Goal: Transaction & Acquisition: Purchase product/service

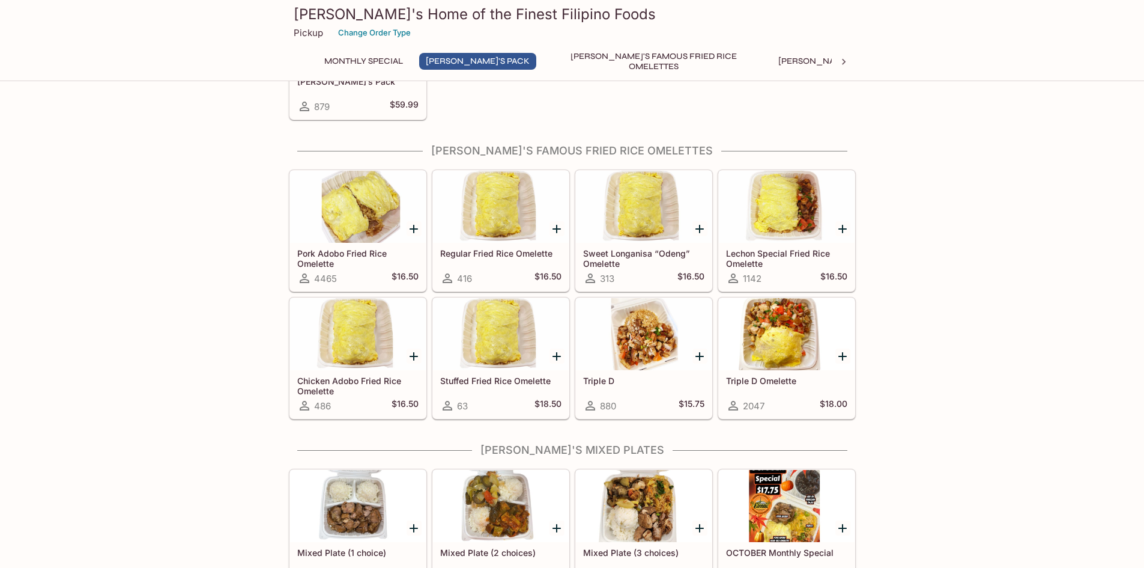
scroll to position [360, 0]
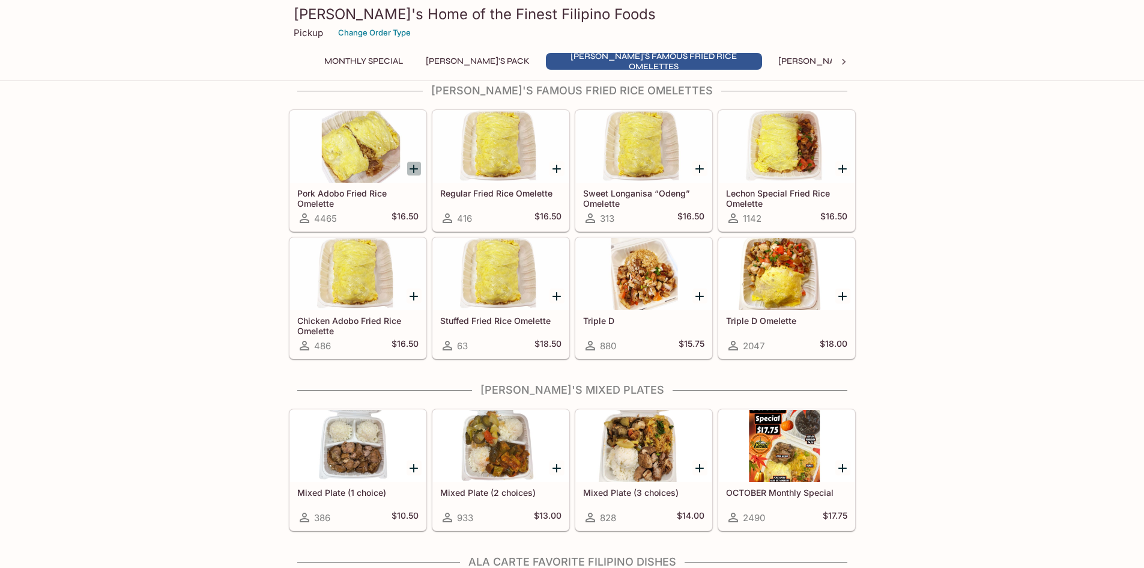
click at [413, 169] on icon "Add Pork Adobo Fried Rice Omelette" at bounding box center [414, 169] width 8 height 8
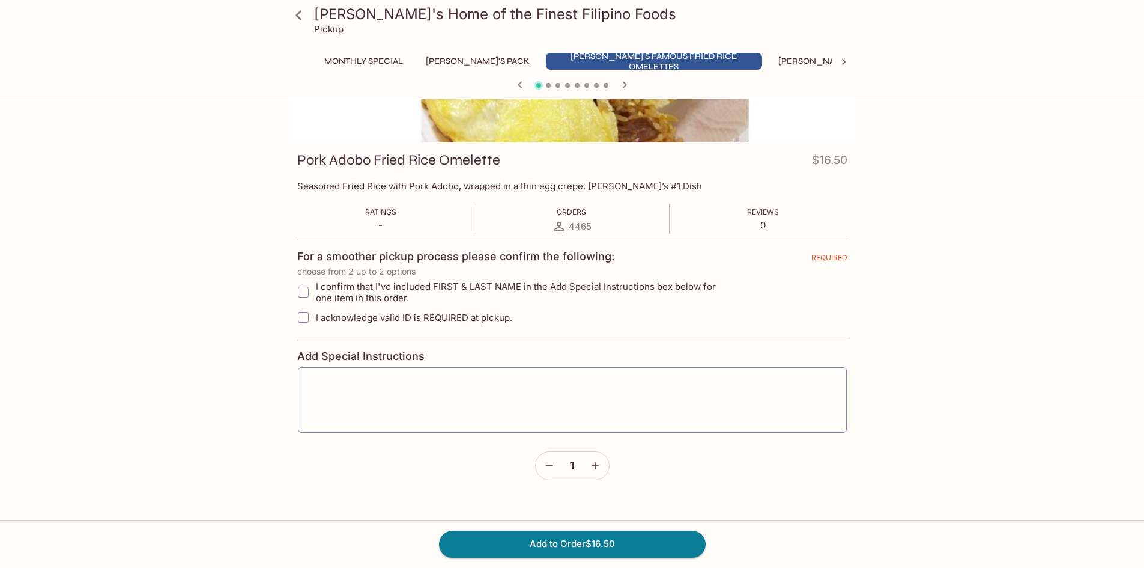
scroll to position [121, 0]
click at [307, 288] on input "I confirm that I've included FIRST & LAST NAME in the Add Special Instructions …" at bounding box center [303, 291] width 24 height 24
checkbox input "true"
click at [306, 318] on input "I acknowledge valid ID is REQUIRED at pickup." at bounding box center [303, 317] width 24 height 24
checkbox input "true"
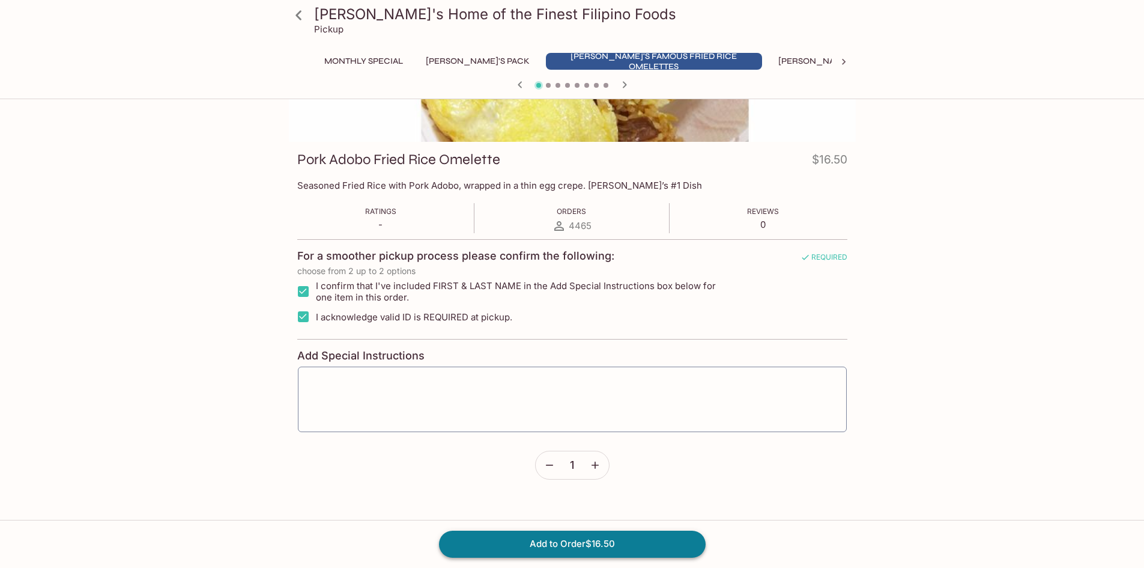
click at [595, 535] on button "Add to Order $16.50" at bounding box center [572, 543] width 267 height 26
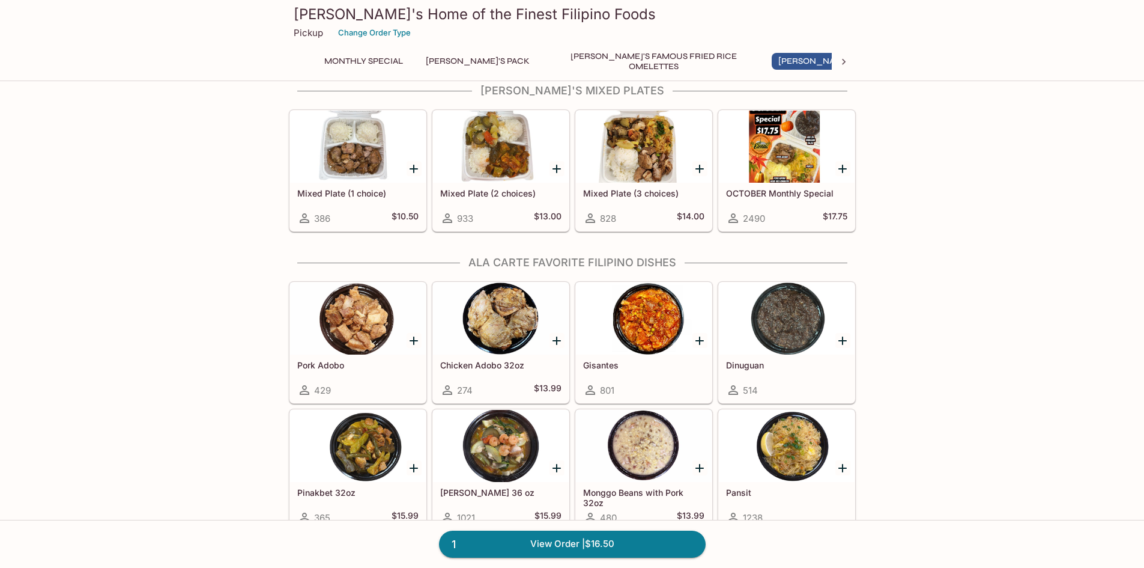
scroll to position [661, 0]
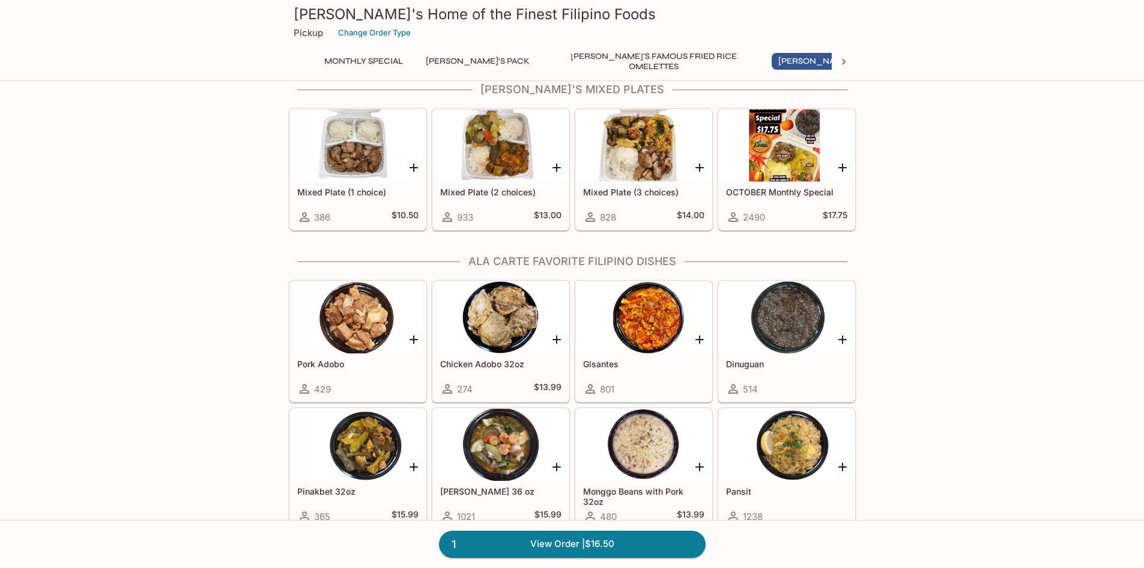
click at [842, 339] on icon "Add Dinuguan" at bounding box center [843, 339] width 8 height 8
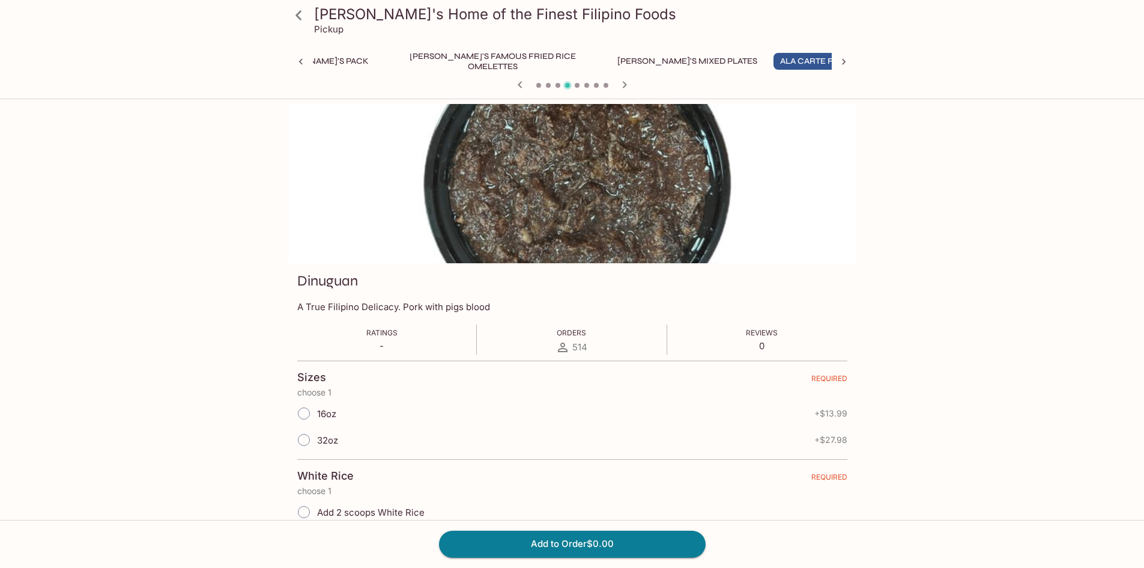
scroll to position [0, 161]
click at [307, 440] on input "32oz" at bounding box center [303, 439] width 25 height 25
radio input "true"
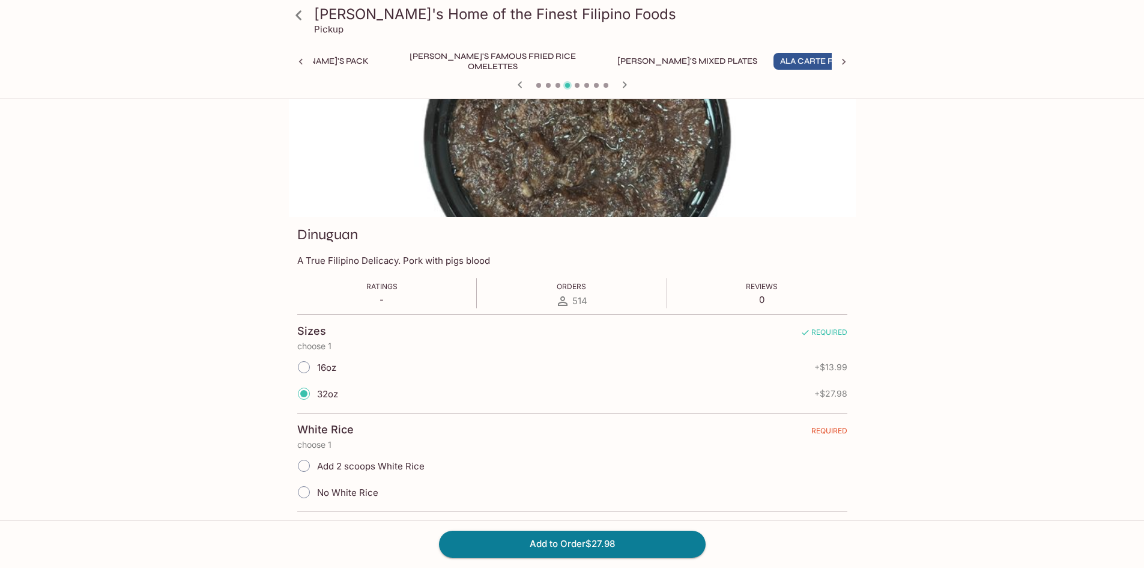
scroll to position [120, 0]
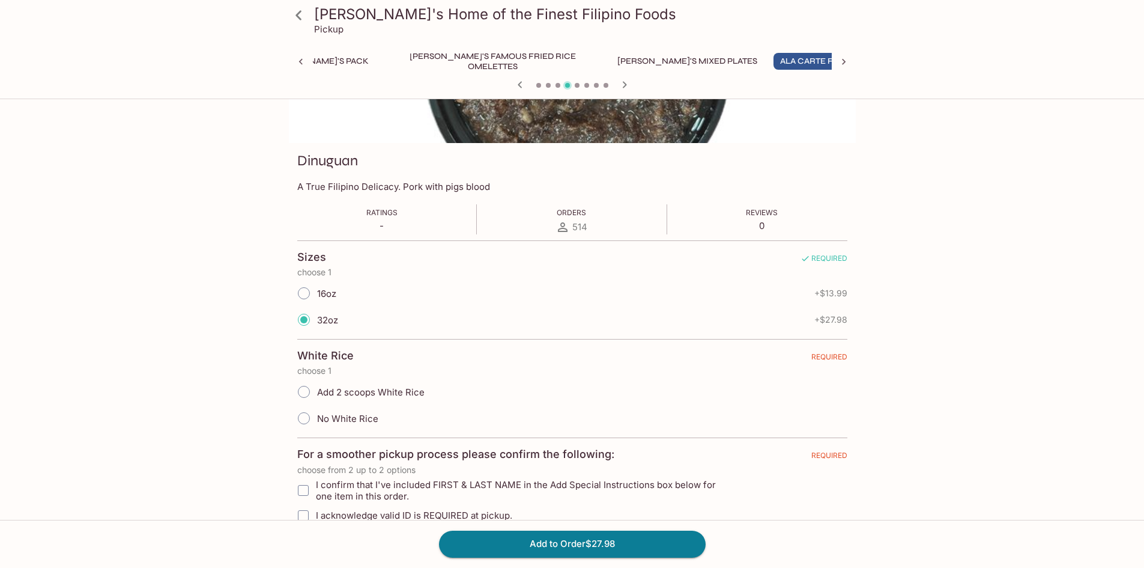
click at [306, 419] on input "No White Rice" at bounding box center [303, 417] width 25 height 25
radio input "true"
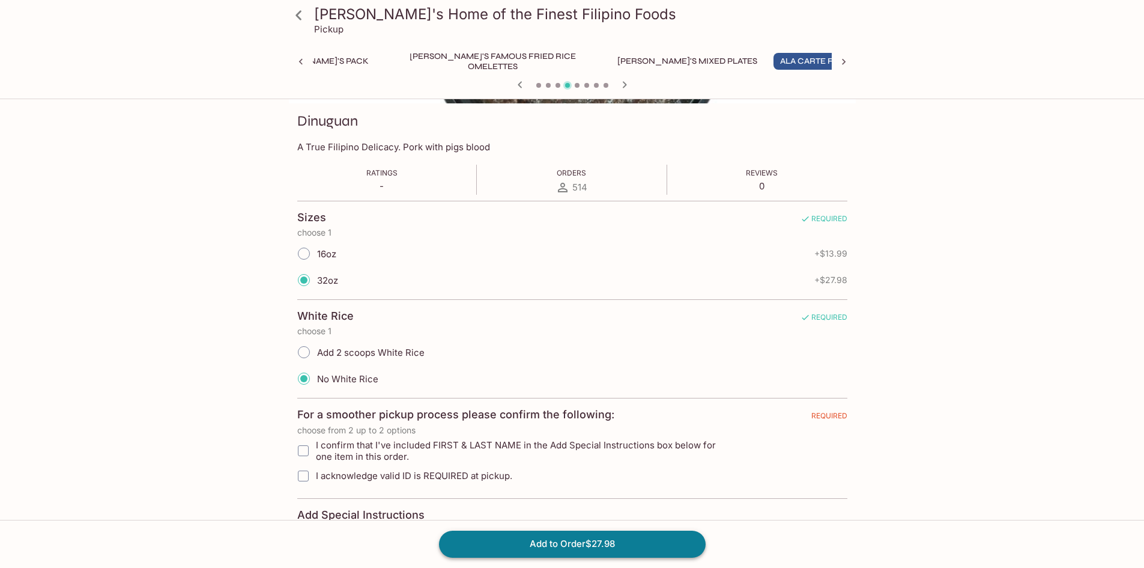
scroll to position [180, 0]
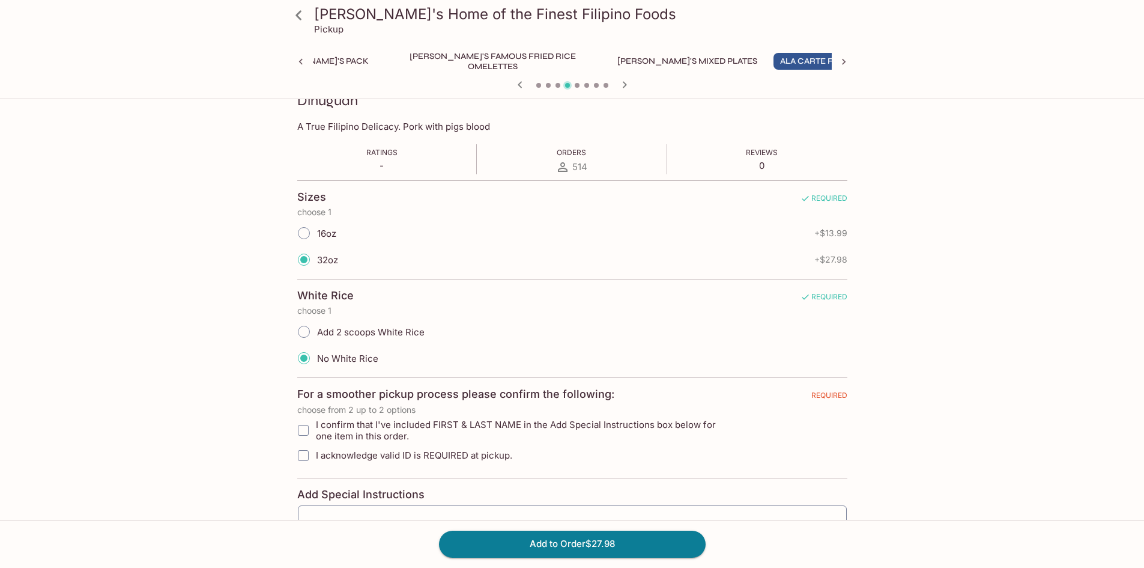
click at [305, 428] on input "I confirm that I've included FIRST & LAST NAME in the Add Special Instructions …" at bounding box center [303, 430] width 24 height 24
checkbox input "true"
click at [302, 455] on input "I acknowledge valid ID is REQUIRED at pickup." at bounding box center [303, 455] width 24 height 24
checkbox input "true"
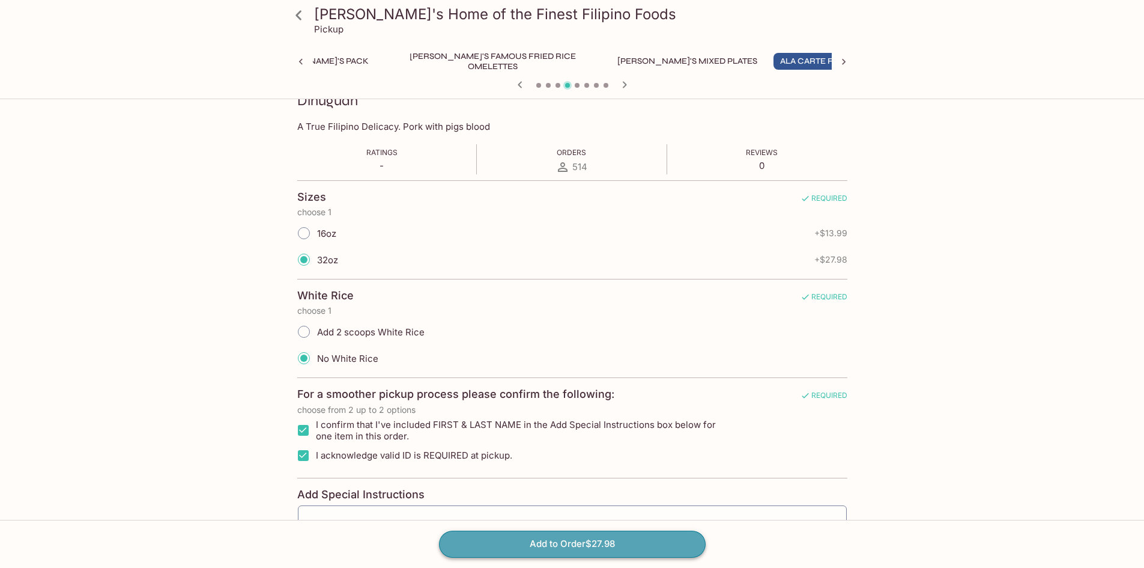
click at [647, 547] on button "Add to Order $27.98" at bounding box center [572, 543] width 267 height 26
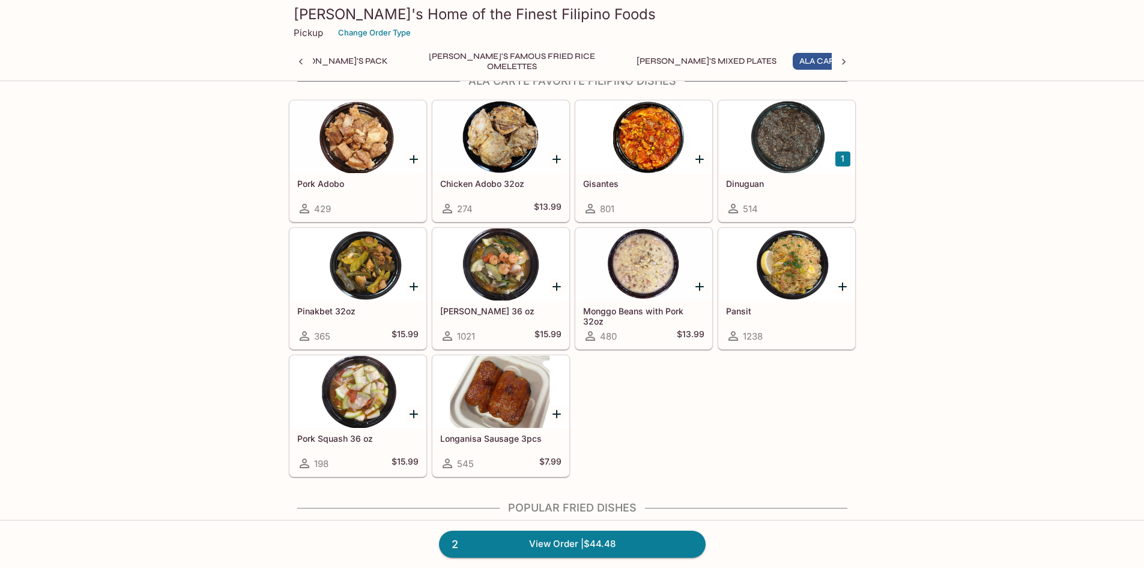
scroll to position [0, 161]
click at [556, 287] on icon "Add Sari Sari 36 oz" at bounding box center [557, 286] width 8 height 8
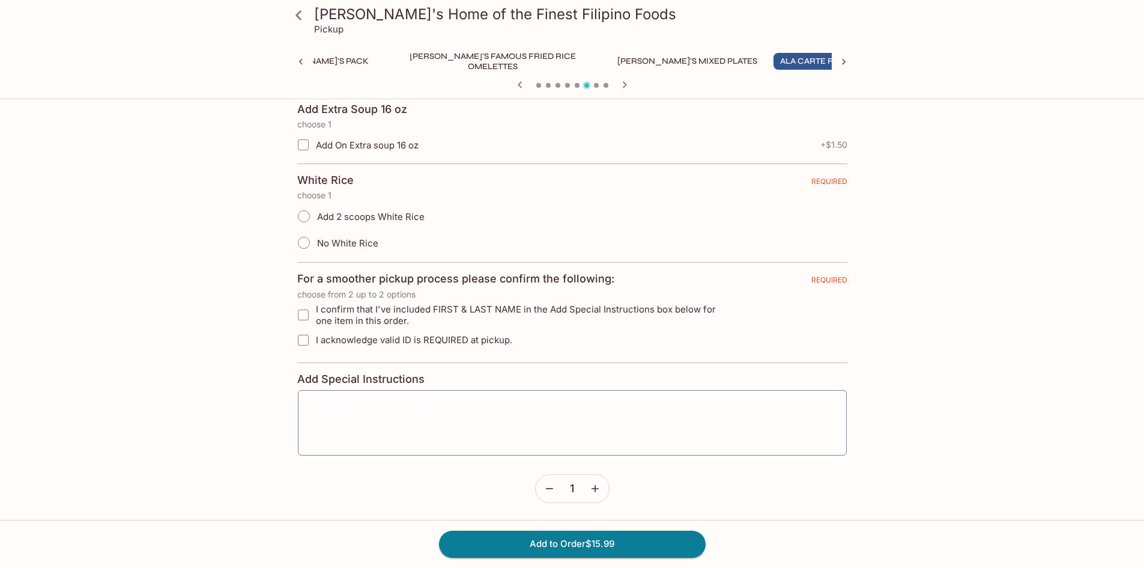
scroll to position [269, 0]
click at [589, 541] on button "Add to Order $15.99" at bounding box center [572, 543] width 267 height 26
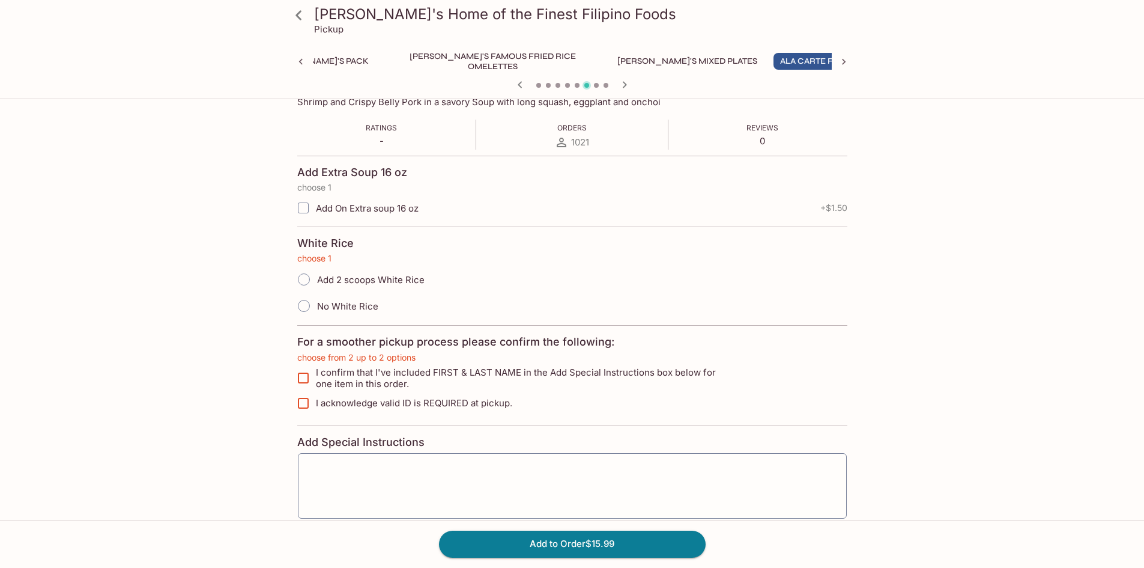
click at [305, 377] on input "I confirm that I've included FIRST & LAST NAME in the Add Special Instructions …" at bounding box center [303, 378] width 24 height 24
checkbox input "true"
click at [301, 404] on input "I acknowledge valid ID is REQUIRED at pickup." at bounding box center [303, 403] width 24 height 24
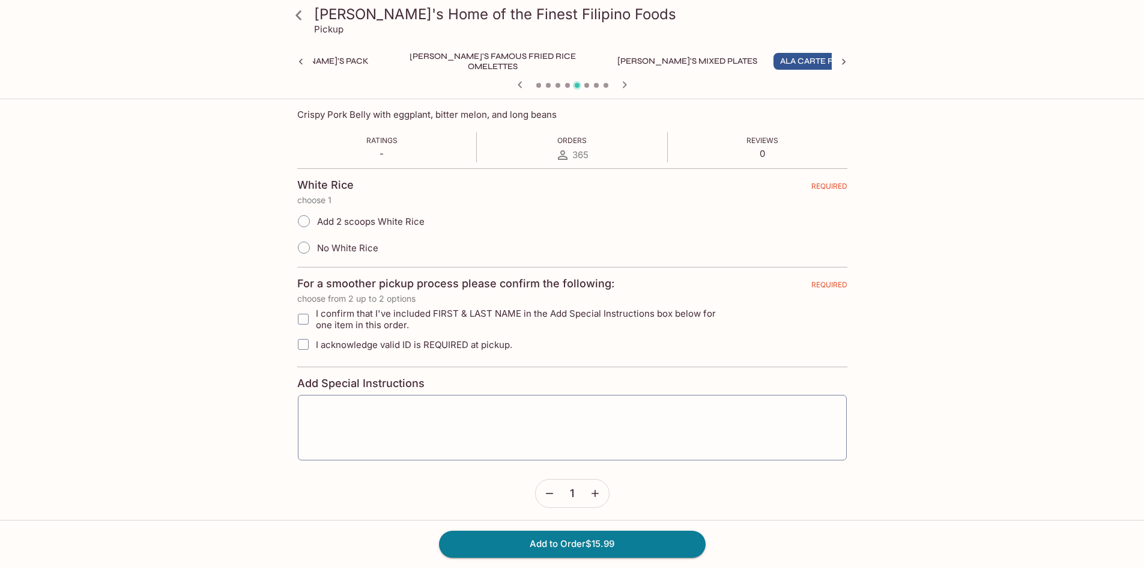
scroll to position [296, 0]
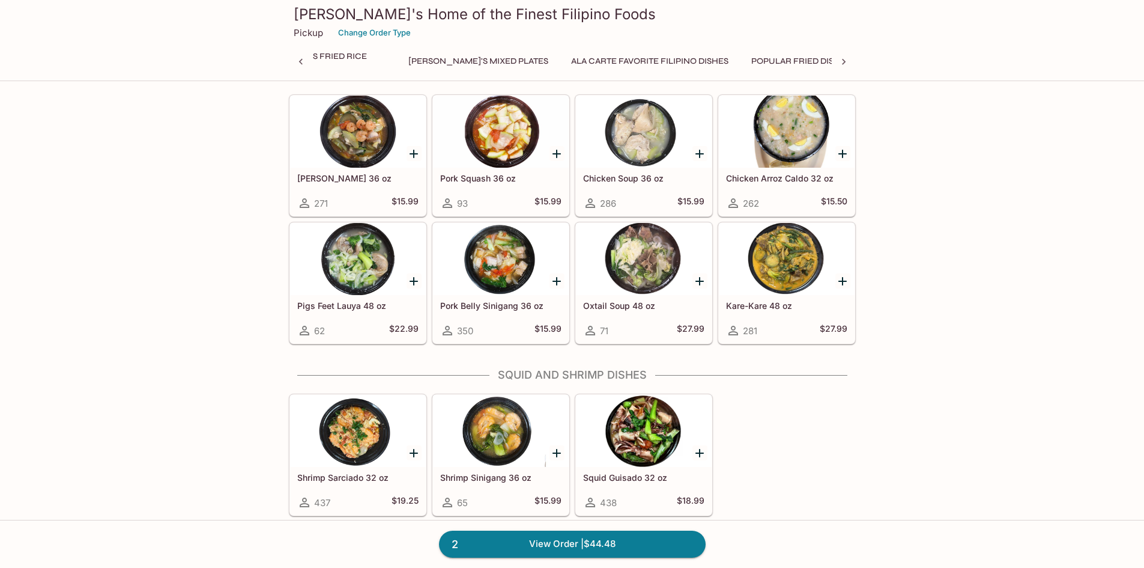
scroll to position [0, 383]
click at [809, 272] on div at bounding box center [787, 259] width 136 height 72
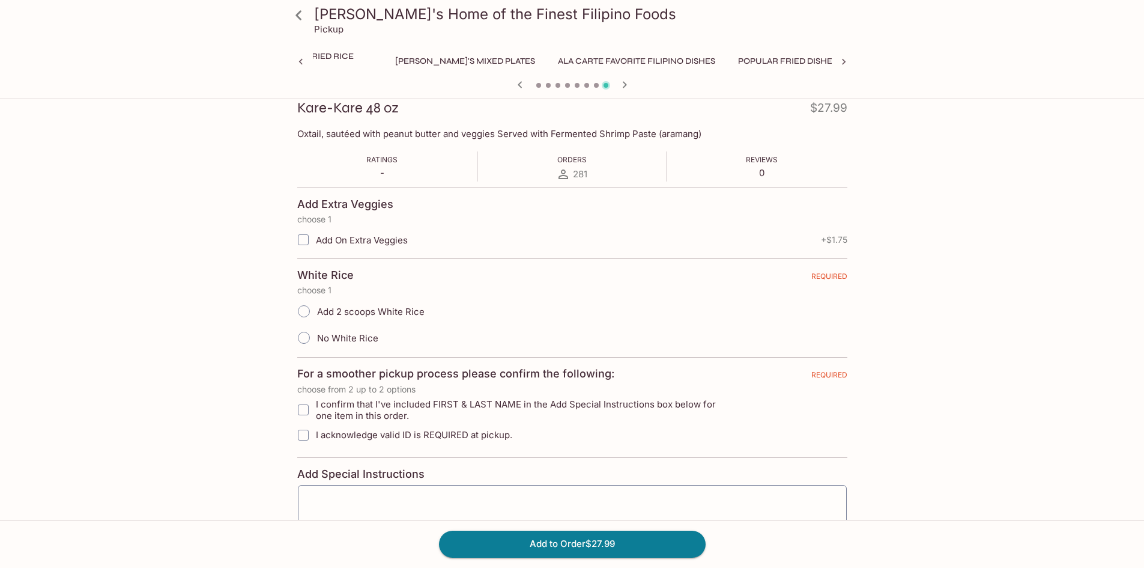
scroll to position [180, 0]
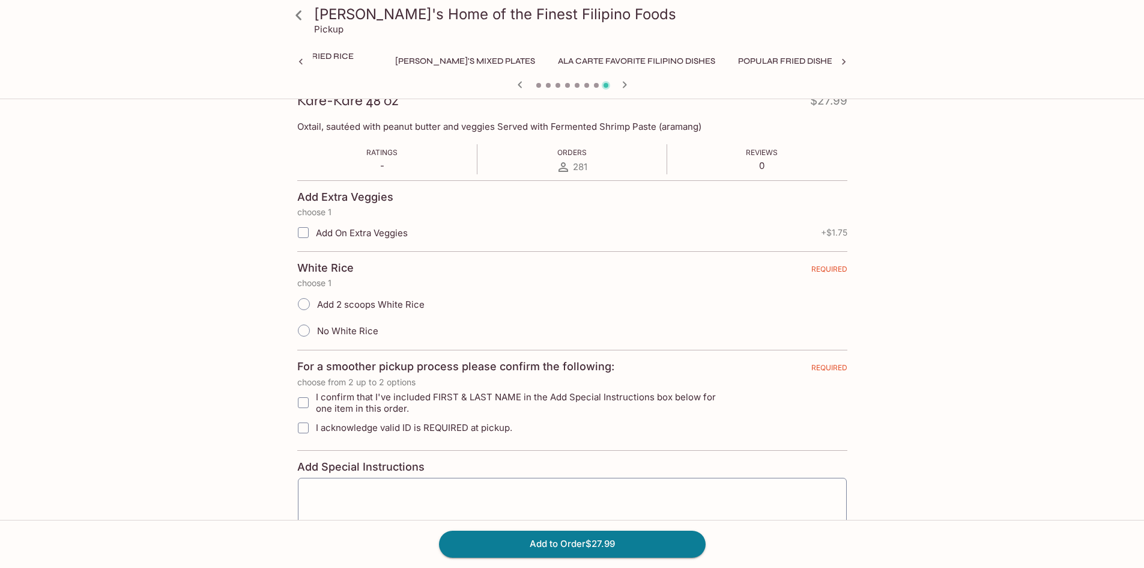
click at [304, 303] on input "Add 2 scoops White Rice" at bounding box center [303, 303] width 25 height 25
radio input "true"
click at [305, 399] on input "I confirm that I've included FIRST & LAST NAME in the Add Special Instructions …" at bounding box center [303, 402] width 24 height 24
checkbox input "true"
click at [301, 425] on input "I acknowledge valid ID is REQUIRED at pickup." at bounding box center [303, 428] width 24 height 24
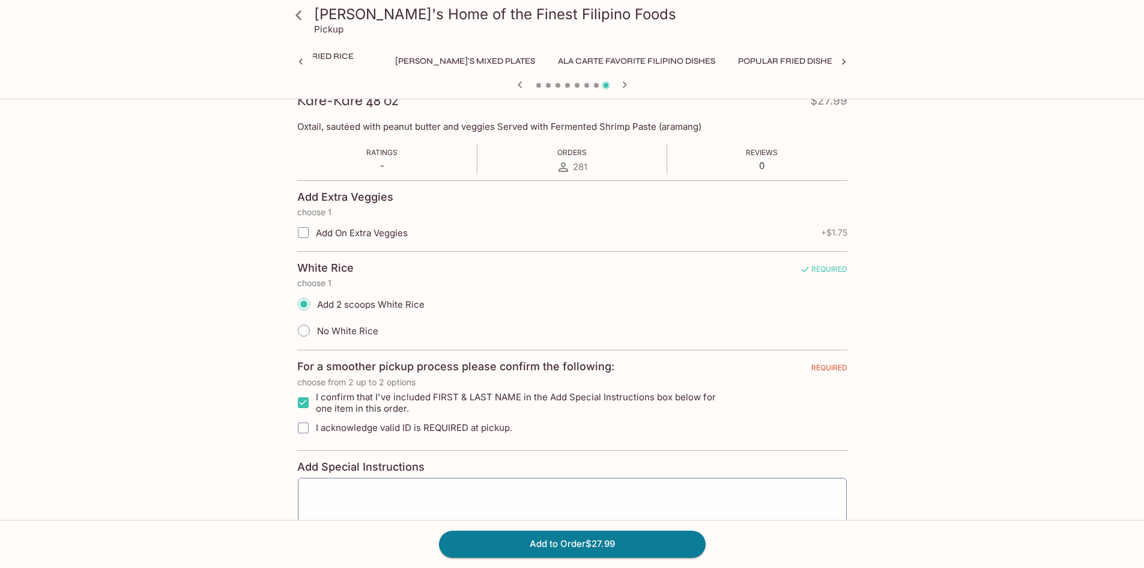
checkbox input "true"
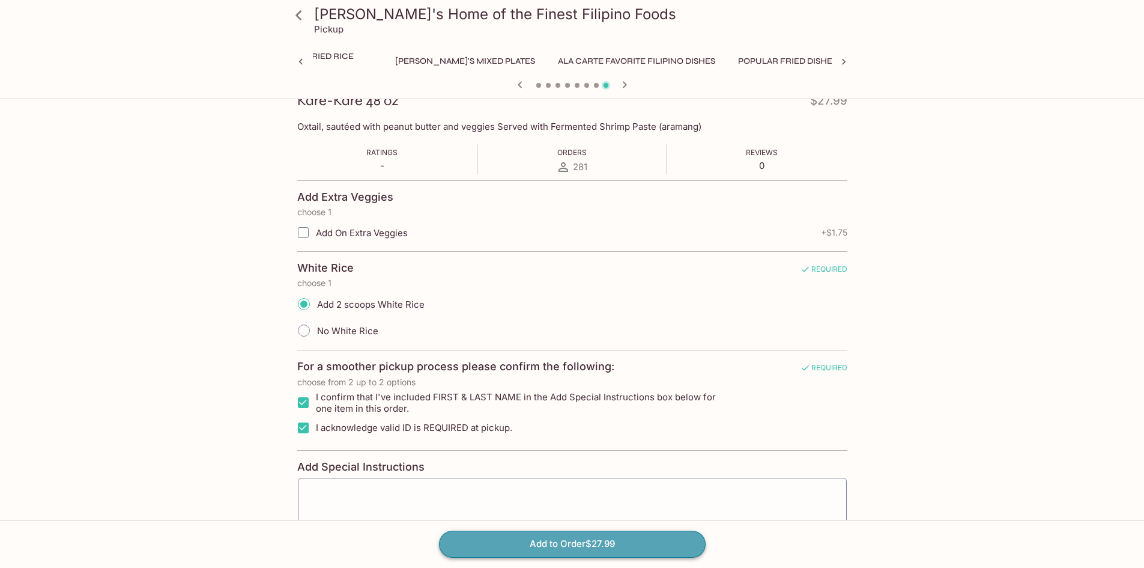
click at [569, 541] on button "Add to Order $27.99" at bounding box center [572, 543] width 267 height 26
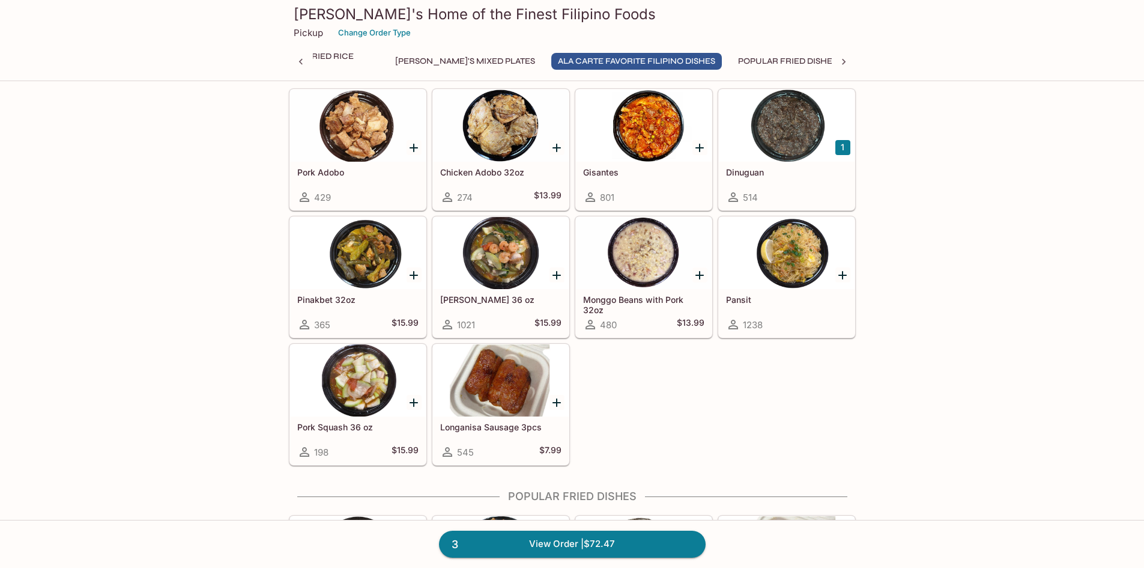
scroll to position [841, 0]
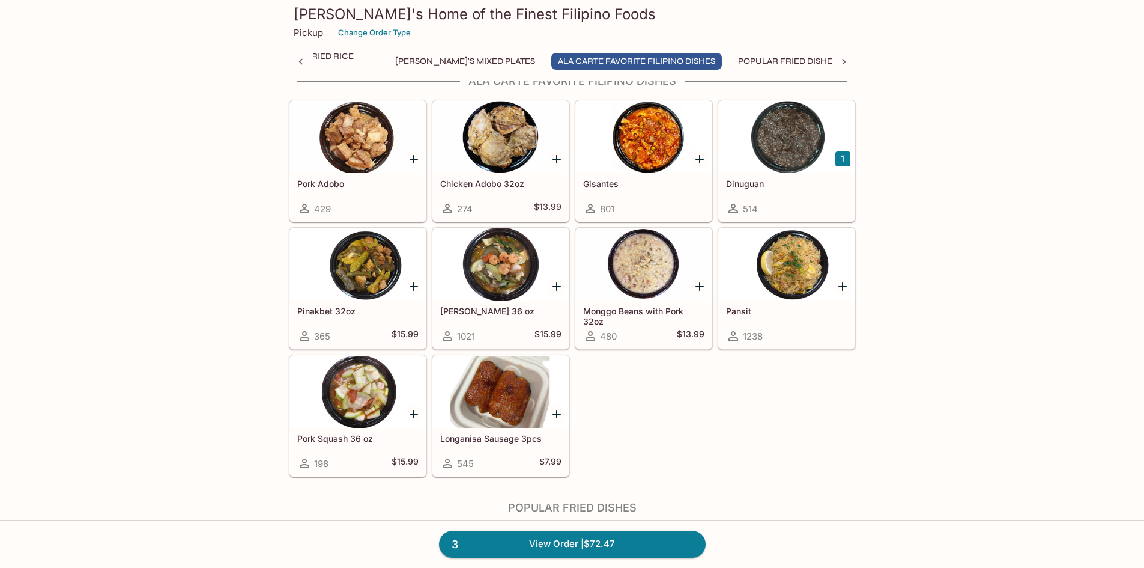
click at [558, 285] on icon "Add Sari Sari 36 oz" at bounding box center [557, 286] width 14 height 14
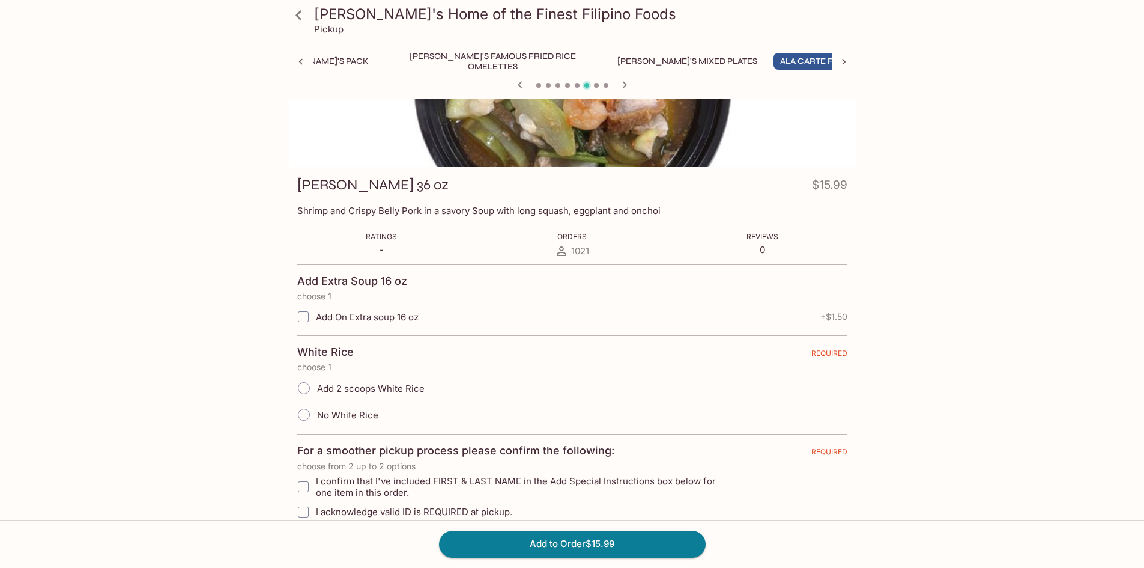
scroll to position [240, 0]
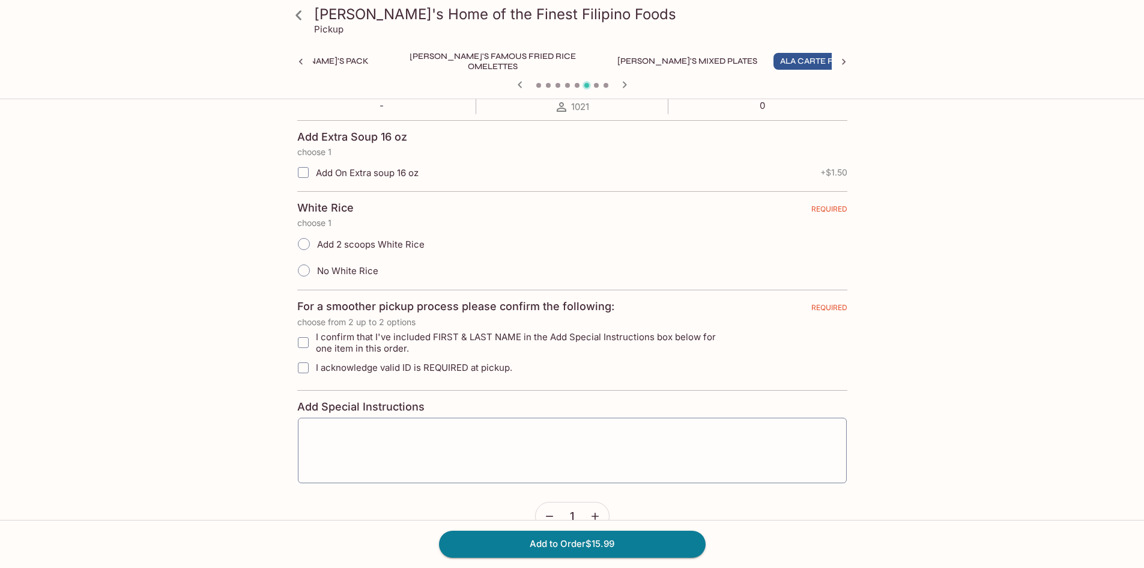
click at [304, 272] on input "No White Rice" at bounding box center [303, 270] width 25 height 25
radio input "true"
click at [303, 339] on input "I confirm that I've included FIRST & LAST NAME in the Add Special Instructions …" at bounding box center [303, 342] width 24 height 24
checkbox input "true"
click at [305, 364] on input "I acknowledge valid ID is REQUIRED at pickup." at bounding box center [303, 368] width 24 height 24
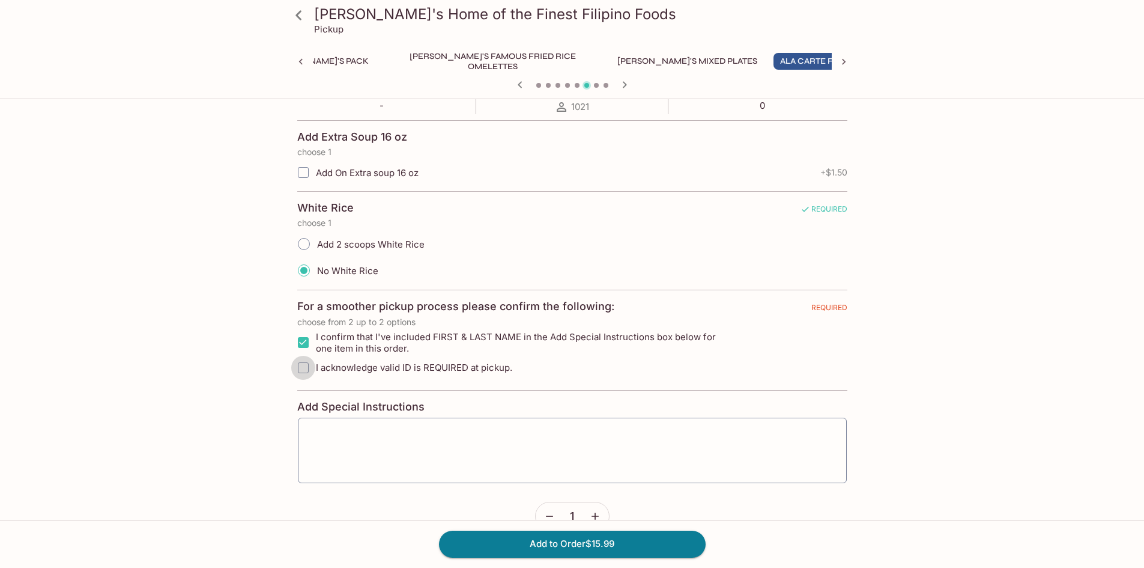
checkbox input "true"
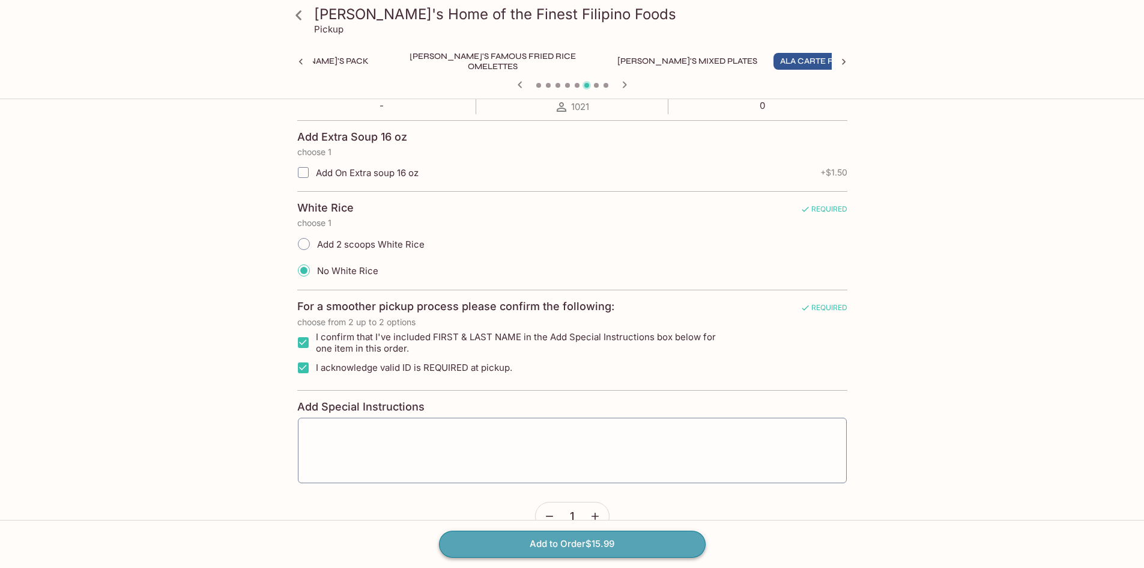
click at [534, 535] on button "Add to Order $15.99" at bounding box center [572, 543] width 267 height 26
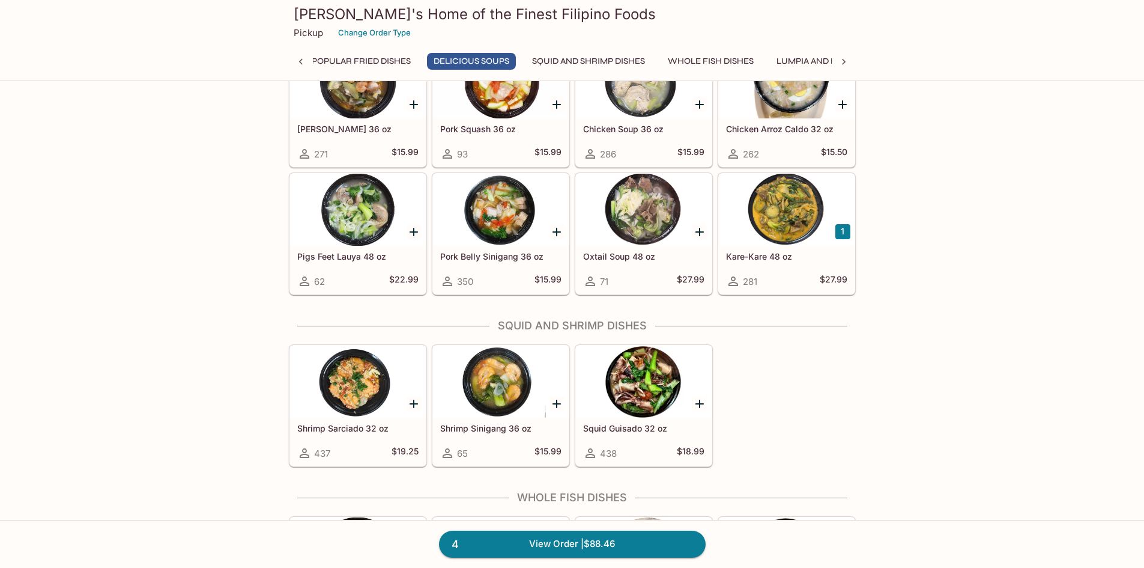
click at [348, 385] on div at bounding box center [358, 381] width 136 height 72
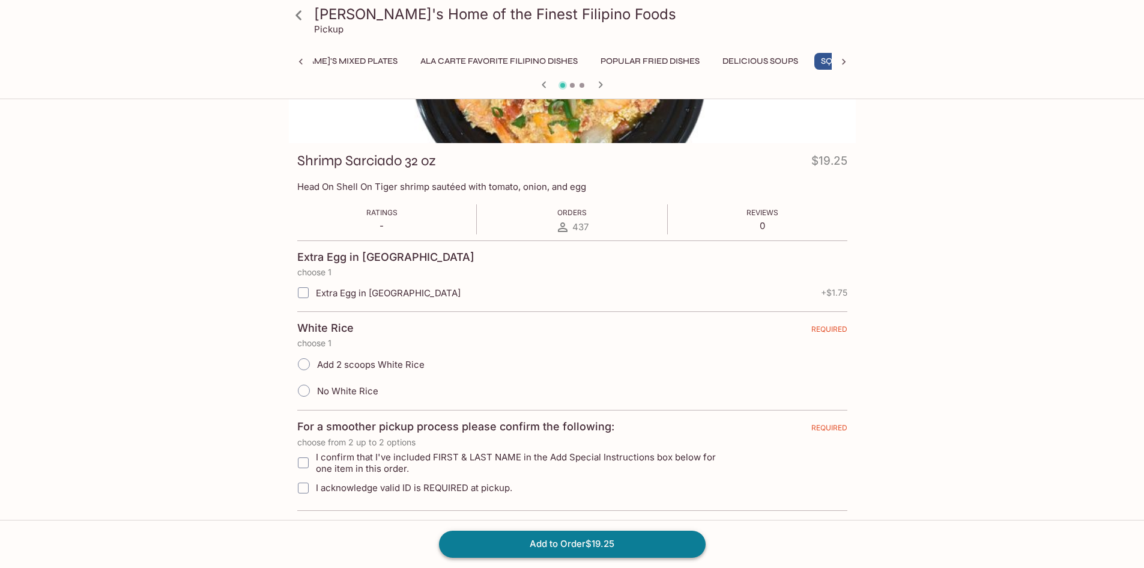
click at [566, 542] on button "Add to Order $19.25" at bounding box center [572, 543] width 267 height 26
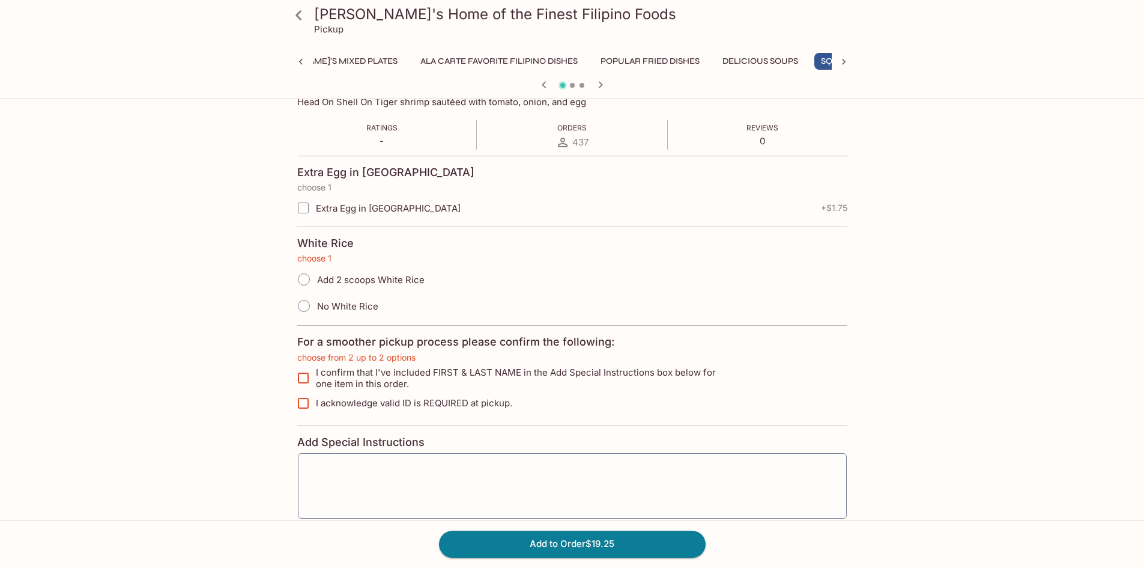
click at [306, 373] on input "I confirm that I've included FIRST & LAST NAME in the Add Special Instructions …" at bounding box center [303, 378] width 24 height 24
checkbox input "true"
click at [303, 402] on input "I acknowledge valid ID is REQUIRED at pickup." at bounding box center [303, 403] width 24 height 24
checkbox input "true"
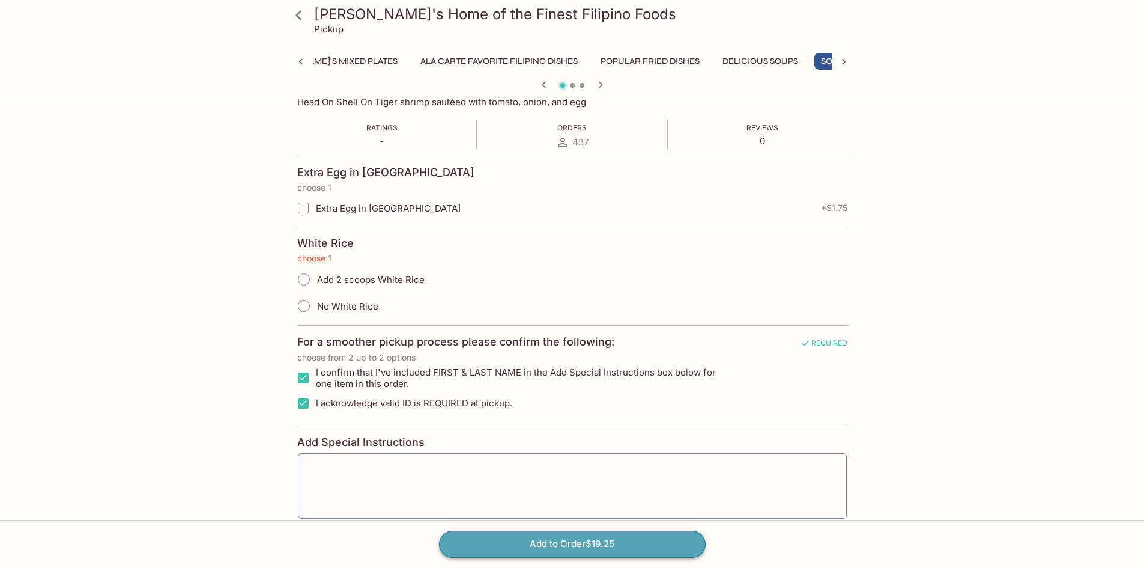
click at [604, 542] on button "Add to Order $19.25" at bounding box center [572, 543] width 267 height 26
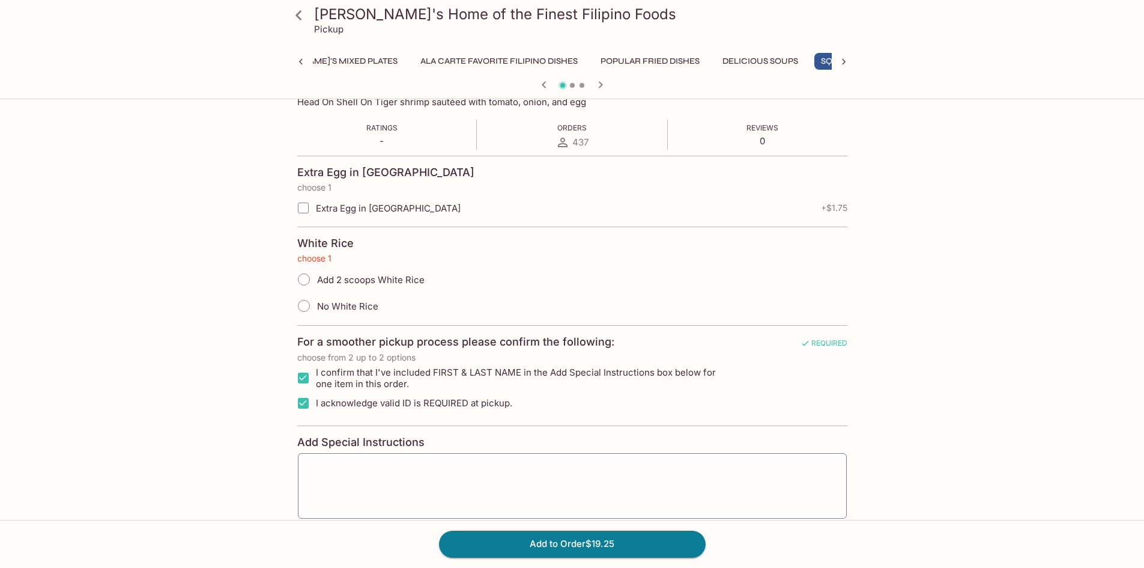
click at [304, 282] on input "Add 2 scoops White Rice" at bounding box center [303, 279] width 25 height 25
radio input "true"
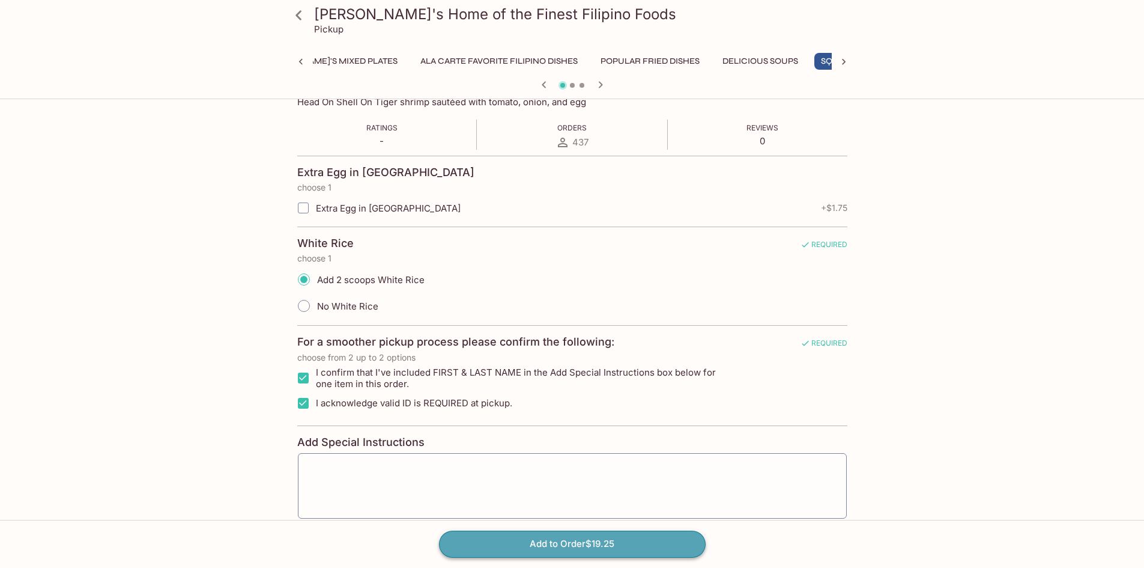
click at [523, 545] on button "Add to Order $19.25" at bounding box center [572, 543] width 267 height 26
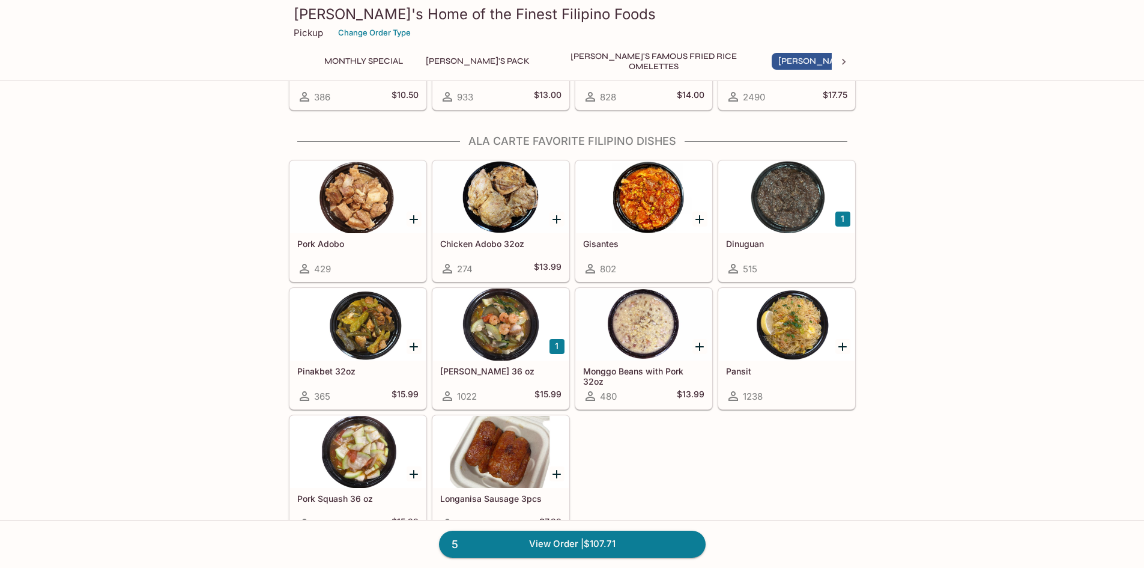
click at [785, 339] on div at bounding box center [787, 324] width 136 height 72
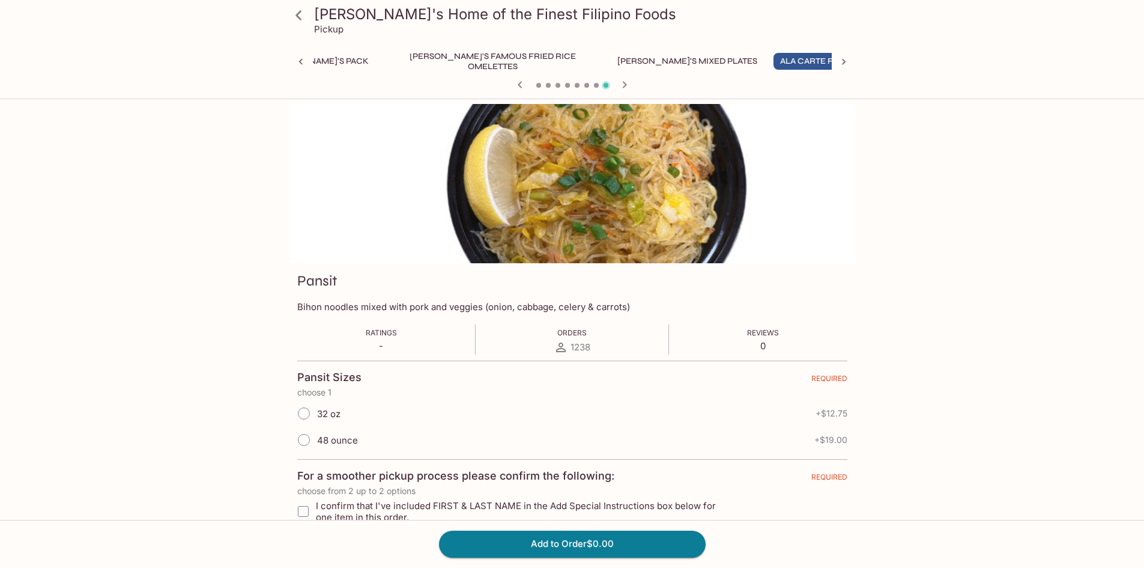
click at [306, 414] on input "32 oz" at bounding box center [303, 413] width 25 height 25
radio input "true"
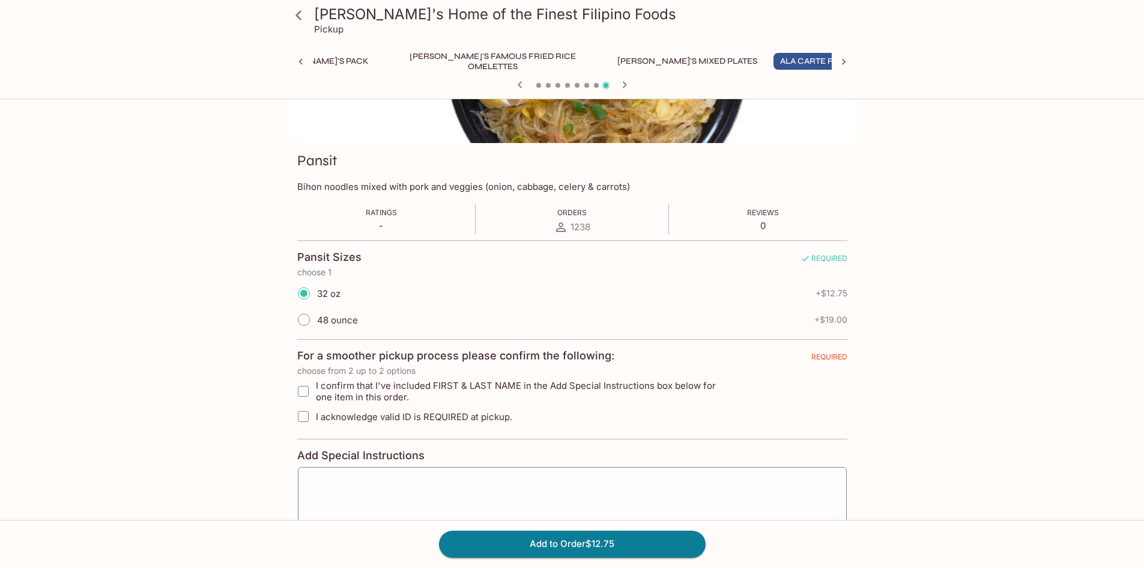
click at [306, 387] on input "I confirm that I've included FIRST & LAST NAME in the Add Special Instructions …" at bounding box center [303, 391] width 24 height 24
checkbox input "true"
click at [302, 411] on input "I acknowledge valid ID is REQUIRED at pickup." at bounding box center [303, 416] width 24 height 24
checkbox input "true"
click at [551, 536] on button "Add to Order $12.75" at bounding box center [572, 543] width 267 height 26
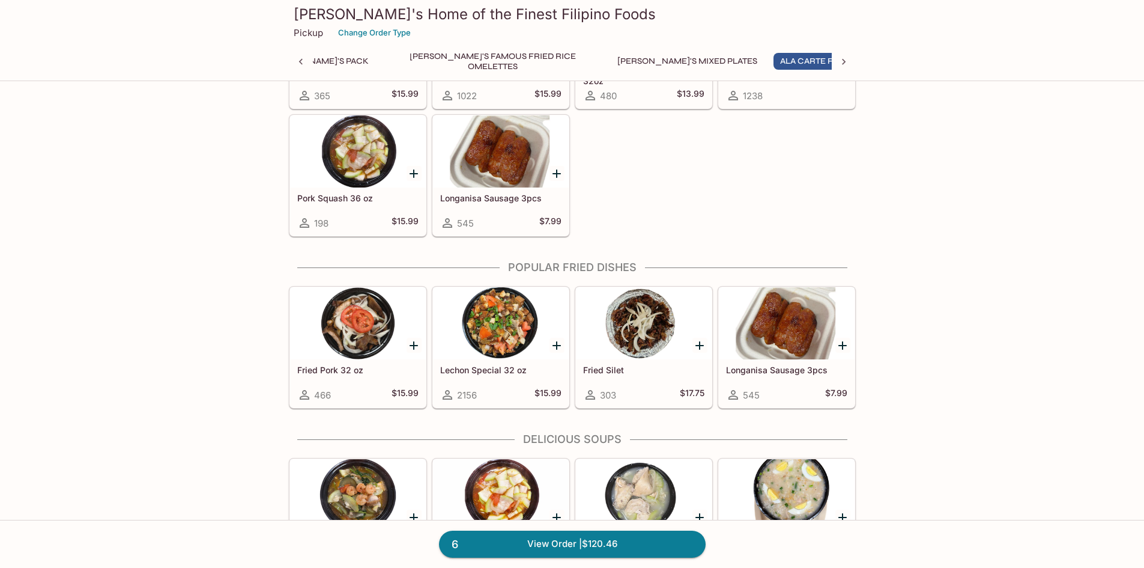
click at [499, 332] on div at bounding box center [501, 323] width 136 height 72
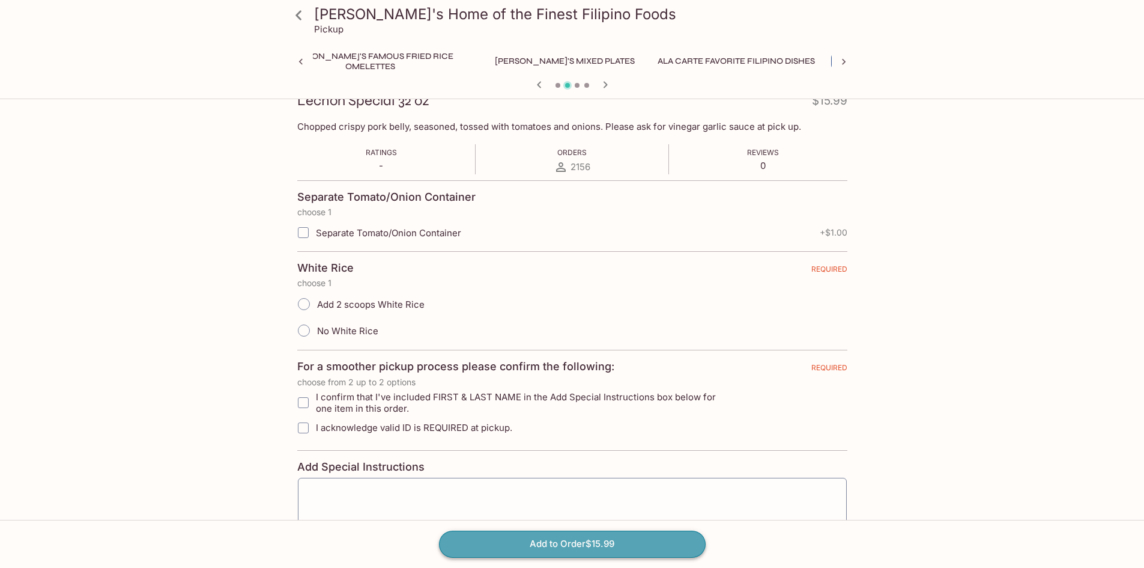
click at [558, 539] on button "Add to Order $15.99" at bounding box center [572, 543] width 267 height 26
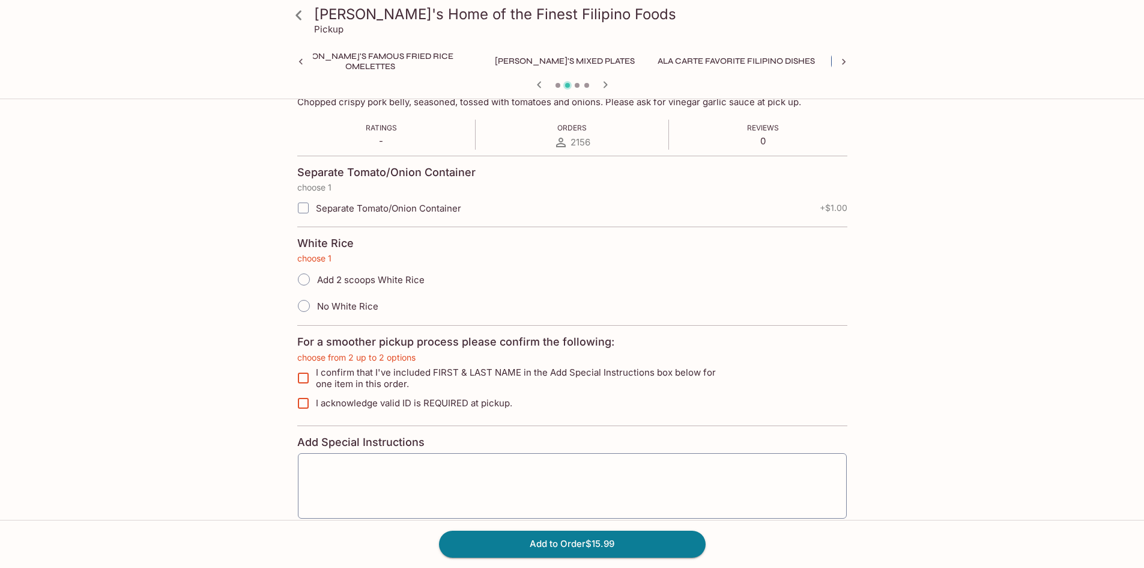
click at [301, 375] on input "I confirm that I've included FIRST & LAST NAME in the Add Special Instructions …" at bounding box center [303, 378] width 24 height 24
click at [305, 402] on input "I acknowledge valid ID is REQUIRED at pickup." at bounding box center [303, 403] width 24 height 24
checkbox input "true"
click at [306, 381] on input "I confirm that I've included FIRST & LAST NAME in the Add Special Instructions …" at bounding box center [303, 378] width 24 height 24
checkbox input "true"
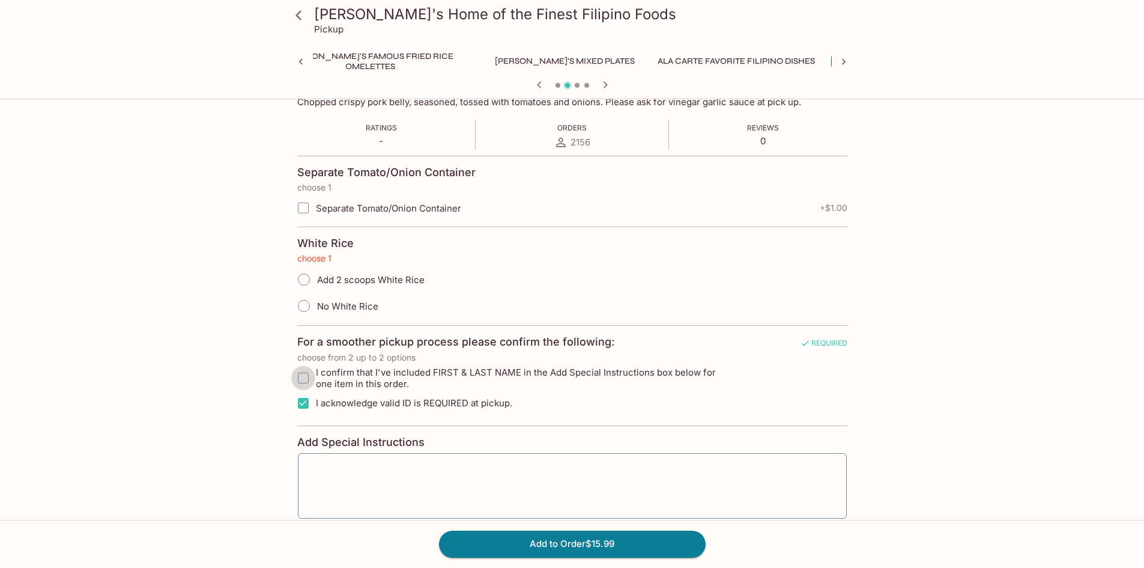
click at [303, 377] on input "I confirm that I've included FIRST & LAST NAME in the Add Special Instructions …" at bounding box center [303, 378] width 24 height 24
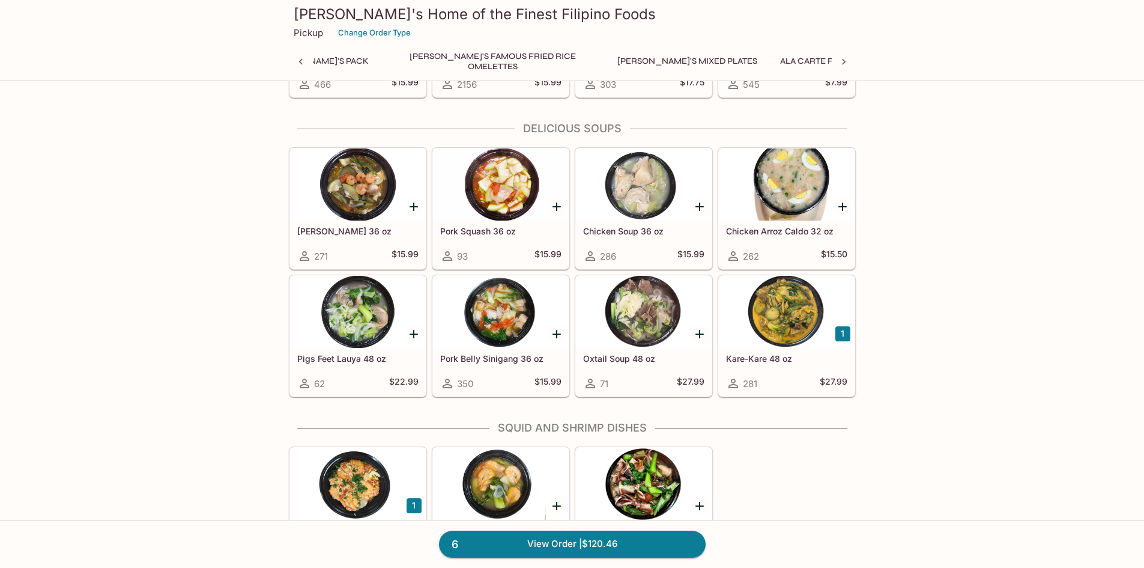
scroll to position [1625, 0]
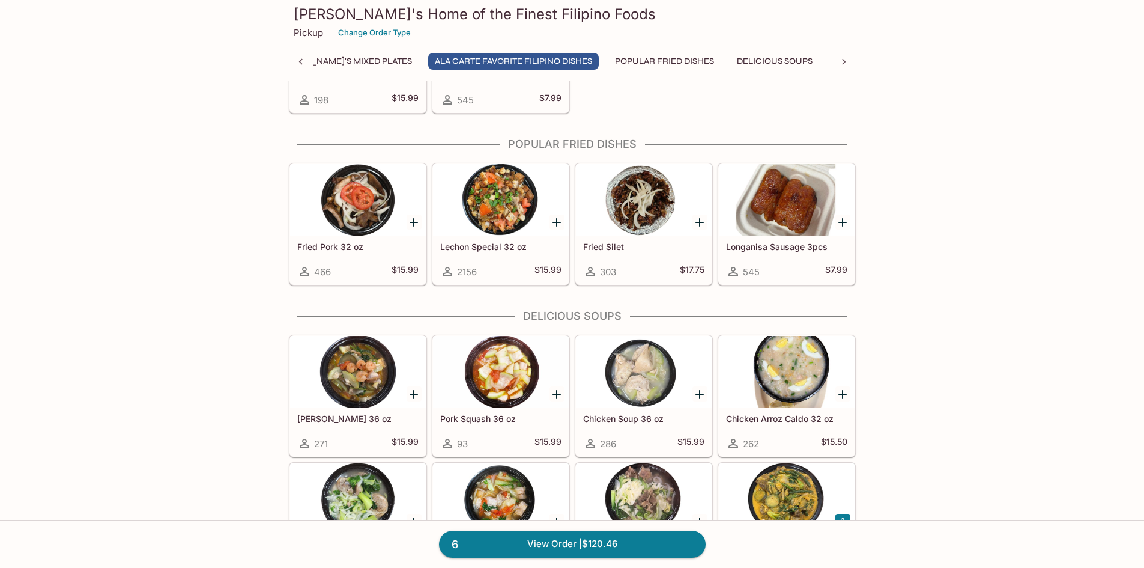
click at [545, 267] on h5 "$15.99" at bounding box center [548, 271] width 27 height 14
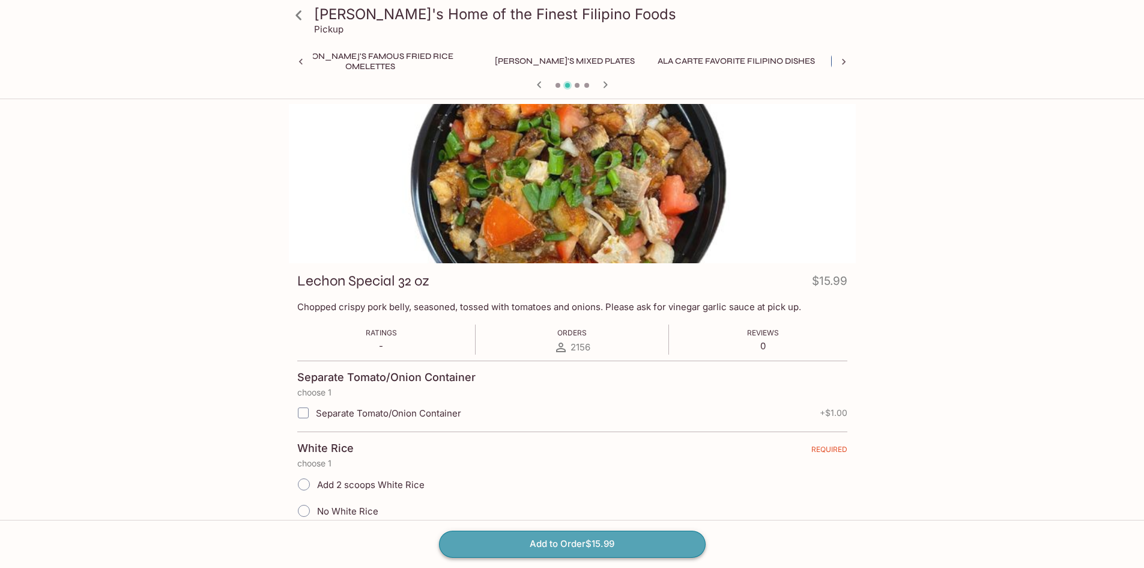
click at [524, 544] on button "Add to Order $15.99" at bounding box center [572, 543] width 267 height 26
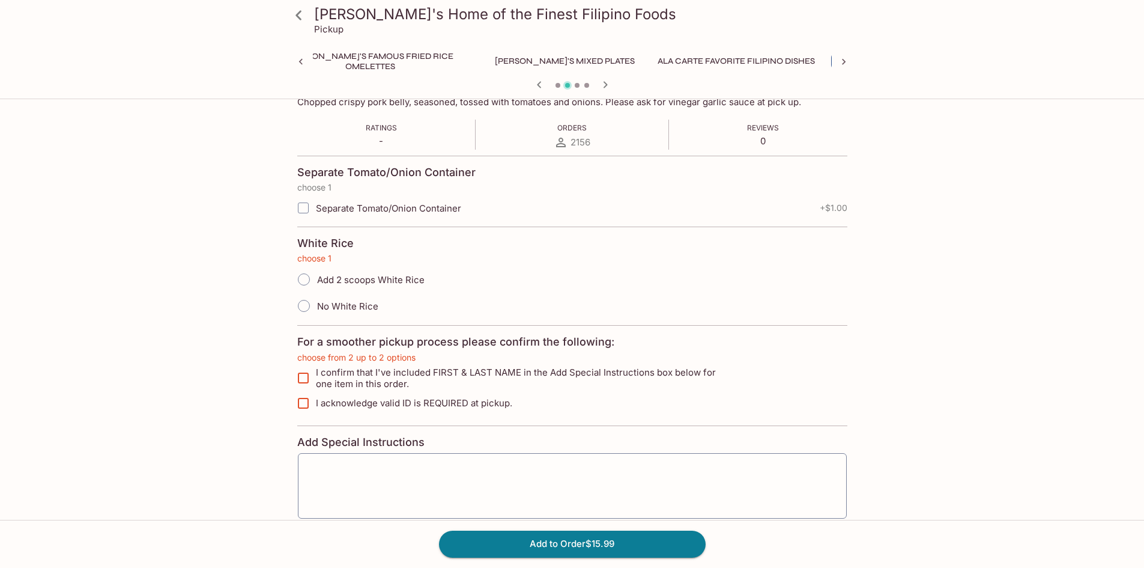
click at [306, 380] on input "I confirm that I've included FIRST & LAST NAME in the Add Special Instructions …" at bounding box center [303, 378] width 24 height 24
checkbox input "true"
click at [303, 405] on input "I acknowledge valid ID is REQUIRED at pickup." at bounding box center [303, 403] width 24 height 24
checkbox input "true"
click at [570, 548] on button "Add to Order $15.99" at bounding box center [572, 543] width 267 height 26
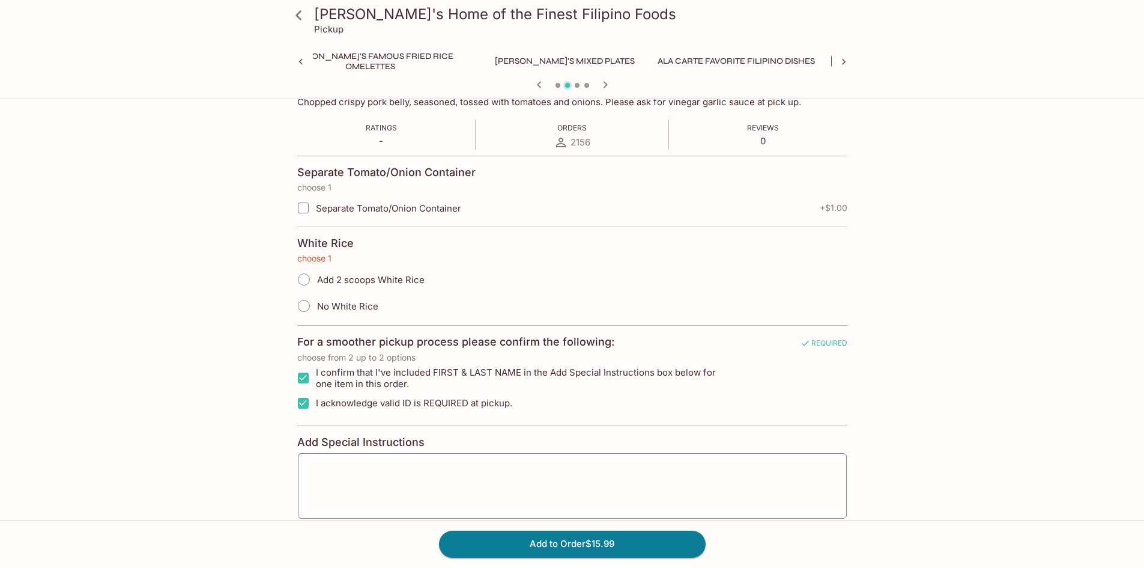
click at [303, 278] on input "Add 2 scoops White Rice" at bounding box center [303, 279] width 25 height 25
click at [302, 305] on input "No White Rice" at bounding box center [303, 305] width 25 height 25
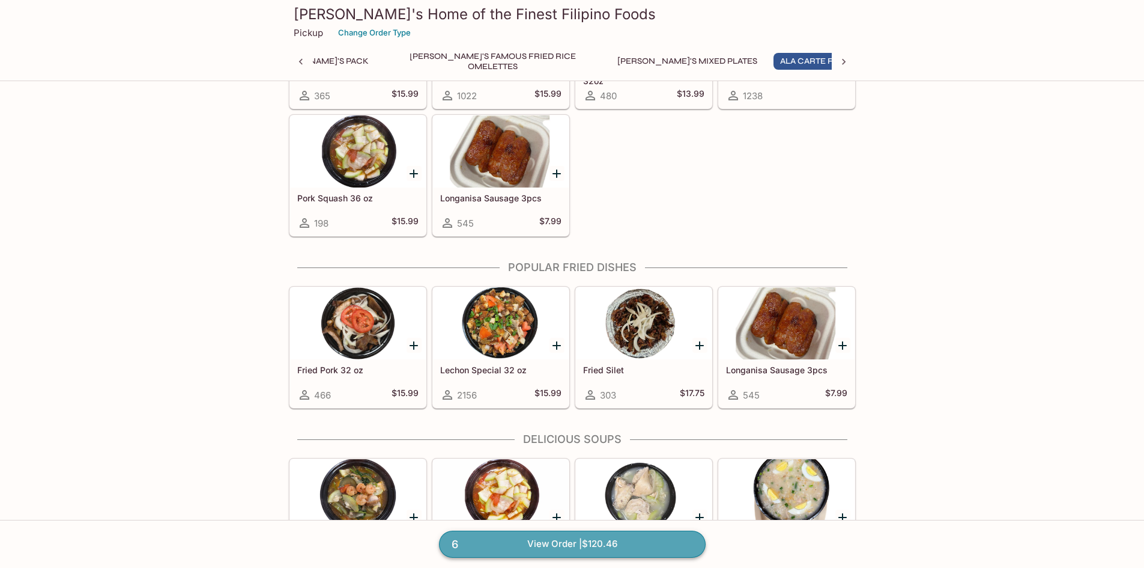
click at [541, 539] on link "6 View Order | $120.46" at bounding box center [572, 543] width 267 height 26
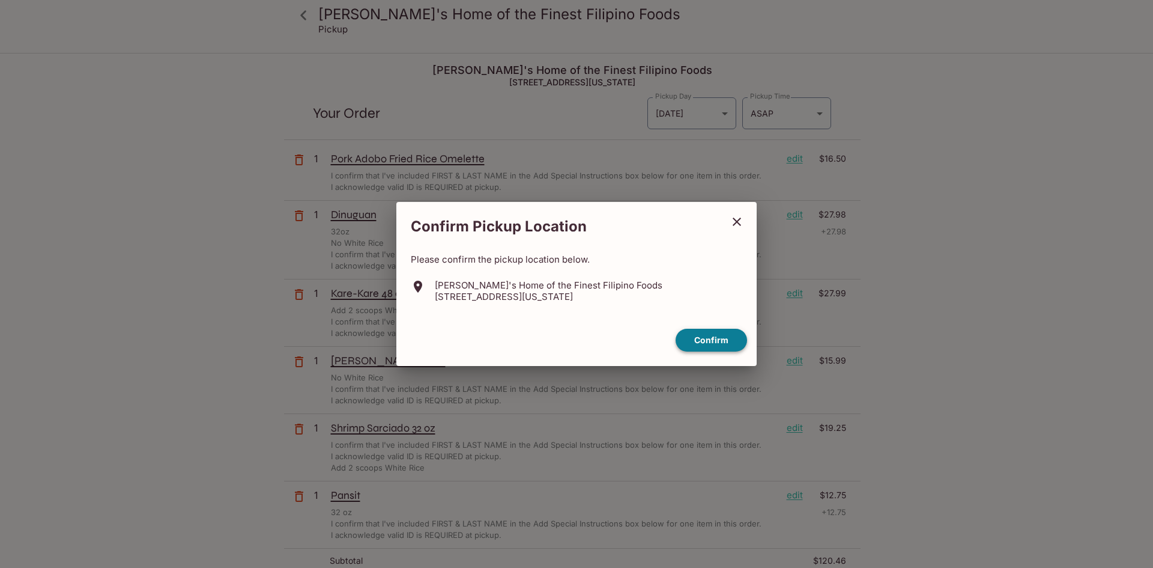
click at [720, 334] on button "Confirm" at bounding box center [711, 340] width 71 height 23
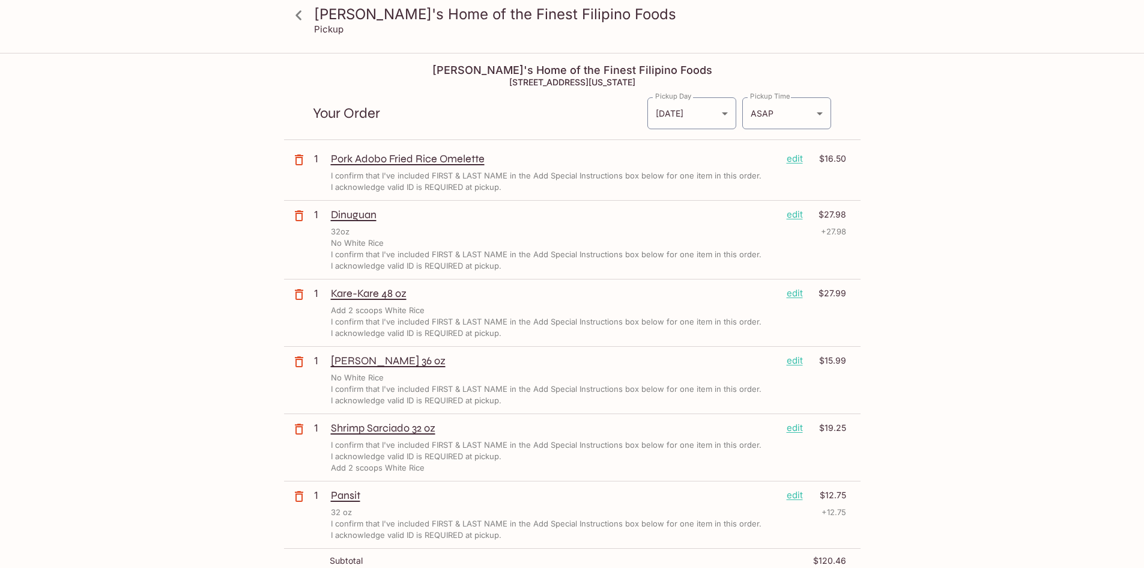
click at [789, 216] on p "edit" at bounding box center [795, 214] width 16 height 13
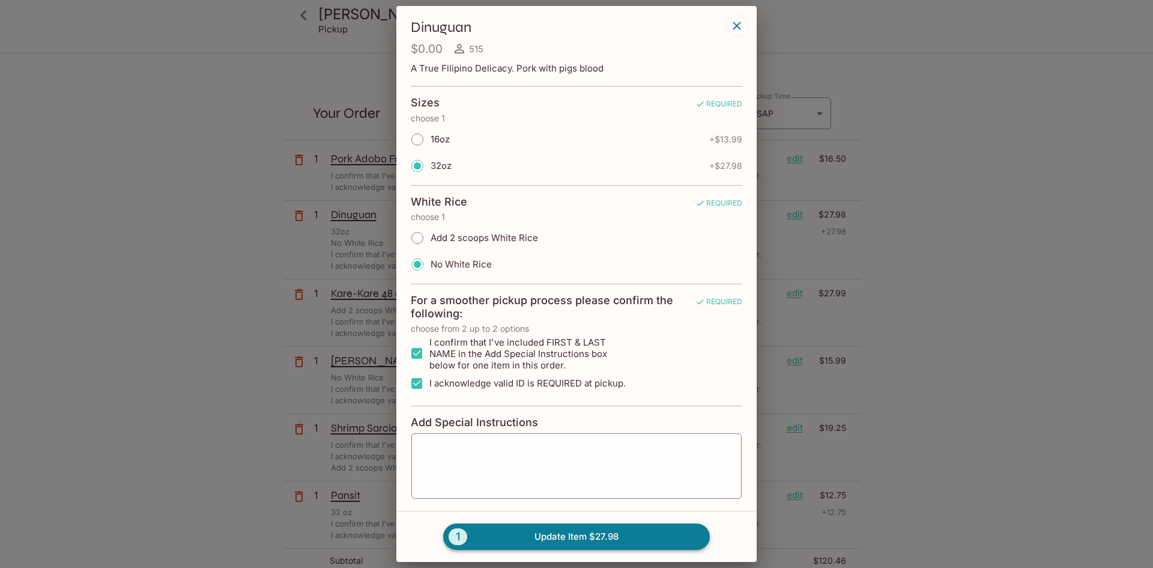
click at [575, 537] on button "1 Update Item $27.98" at bounding box center [576, 536] width 267 height 26
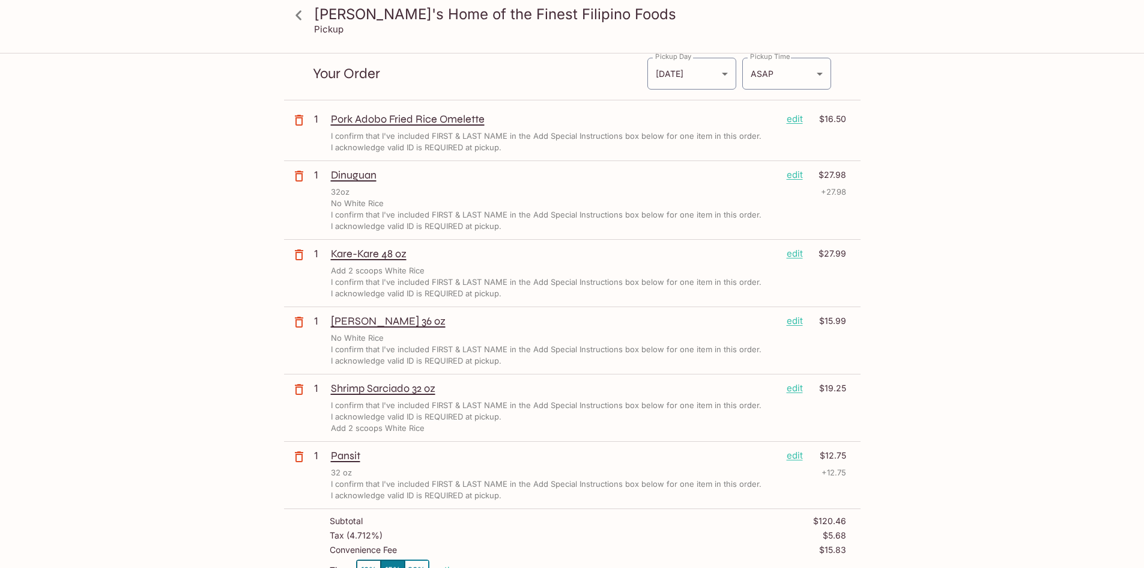
scroll to position [60, 0]
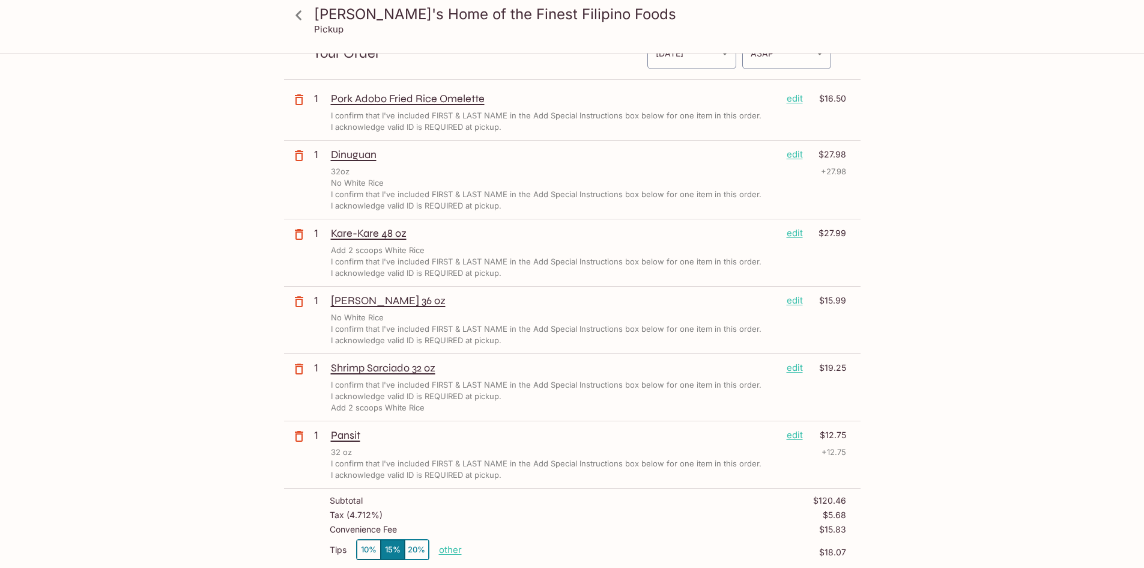
click at [791, 368] on p "edit" at bounding box center [795, 367] width 16 height 13
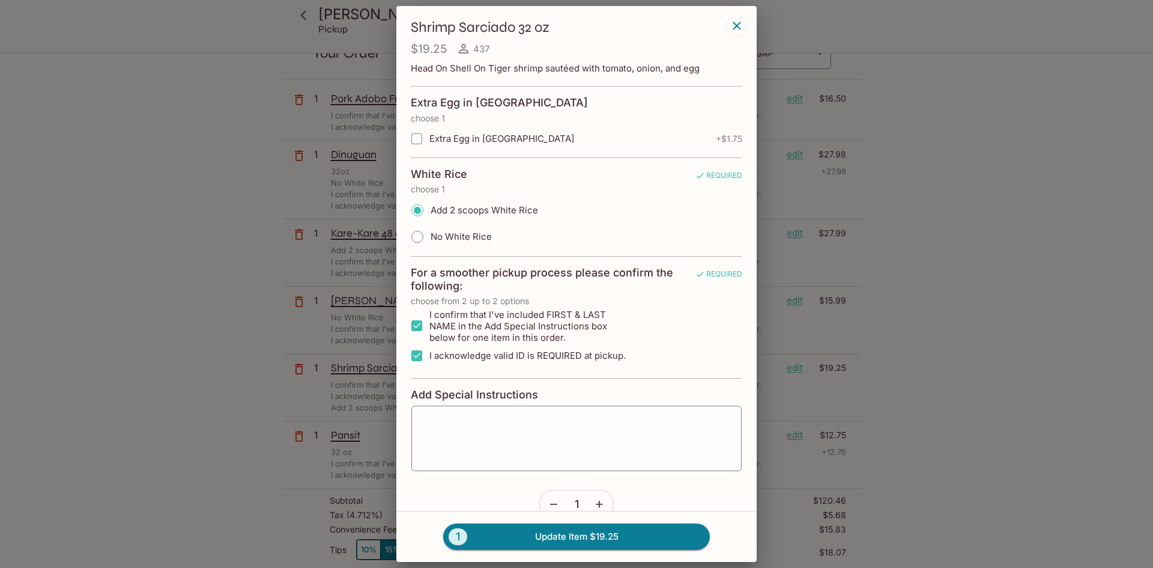
click at [596, 504] on icon "button" at bounding box center [599, 503] width 7 height 7
click at [584, 535] on button "2 Update Item $38.50" at bounding box center [576, 536] width 267 height 26
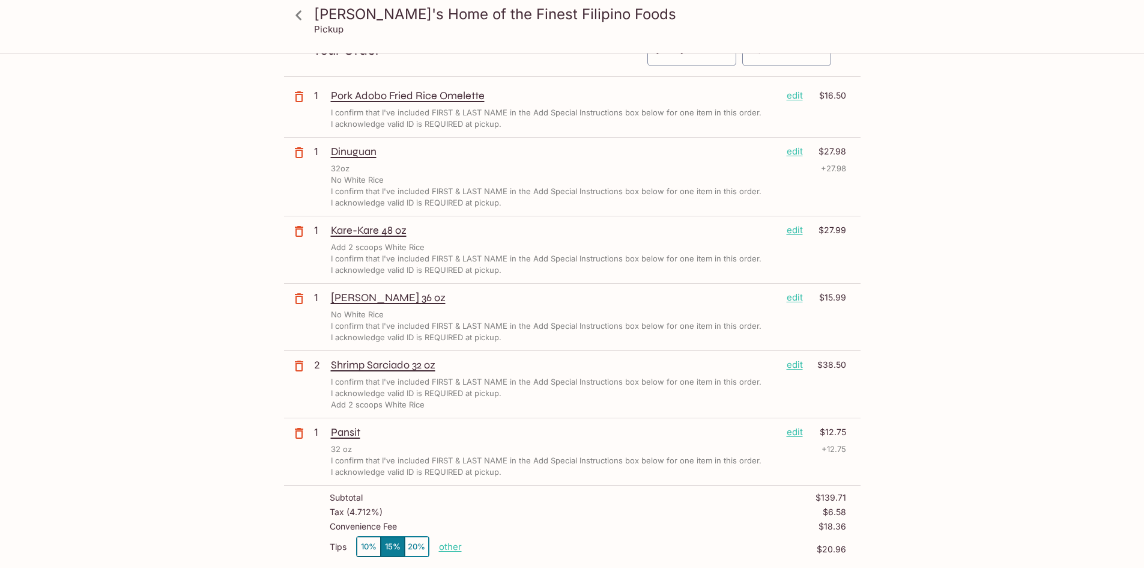
scroll to position [0, 0]
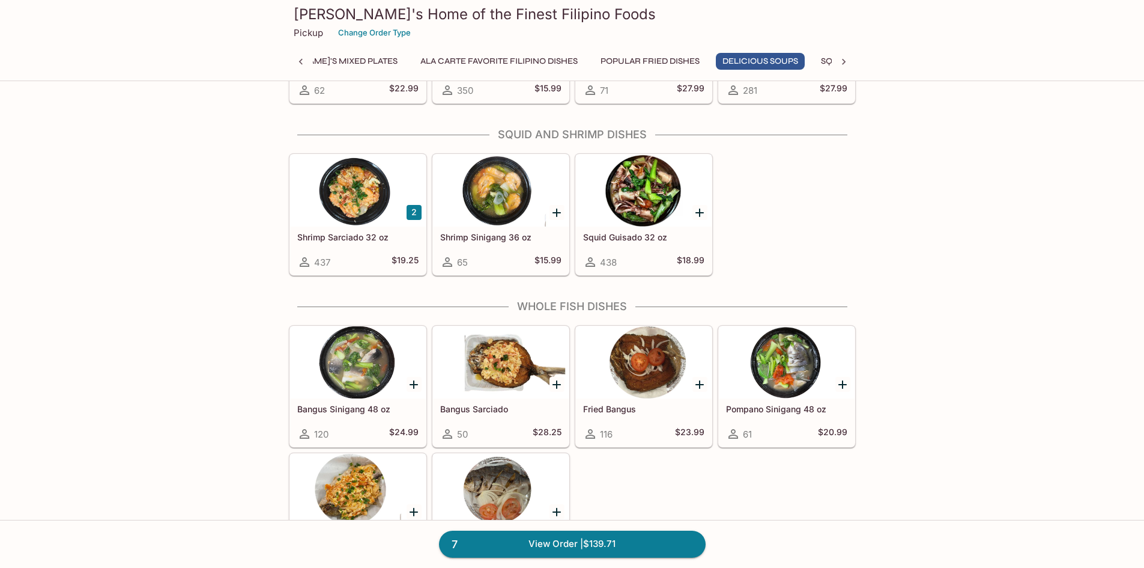
scroll to position [1565, 0]
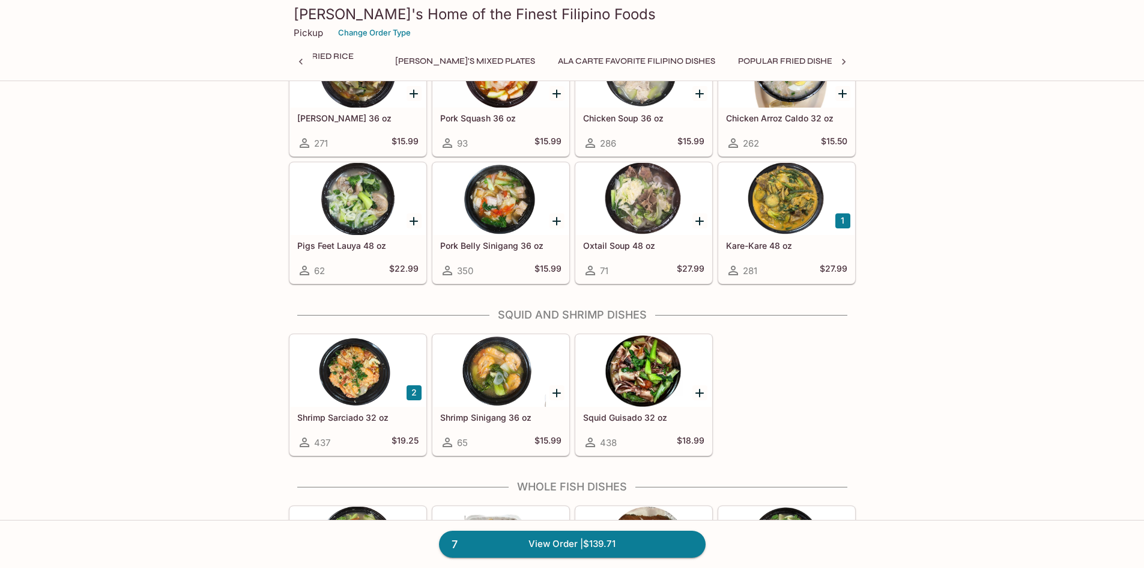
click at [657, 386] on div at bounding box center [644, 371] width 136 height 72
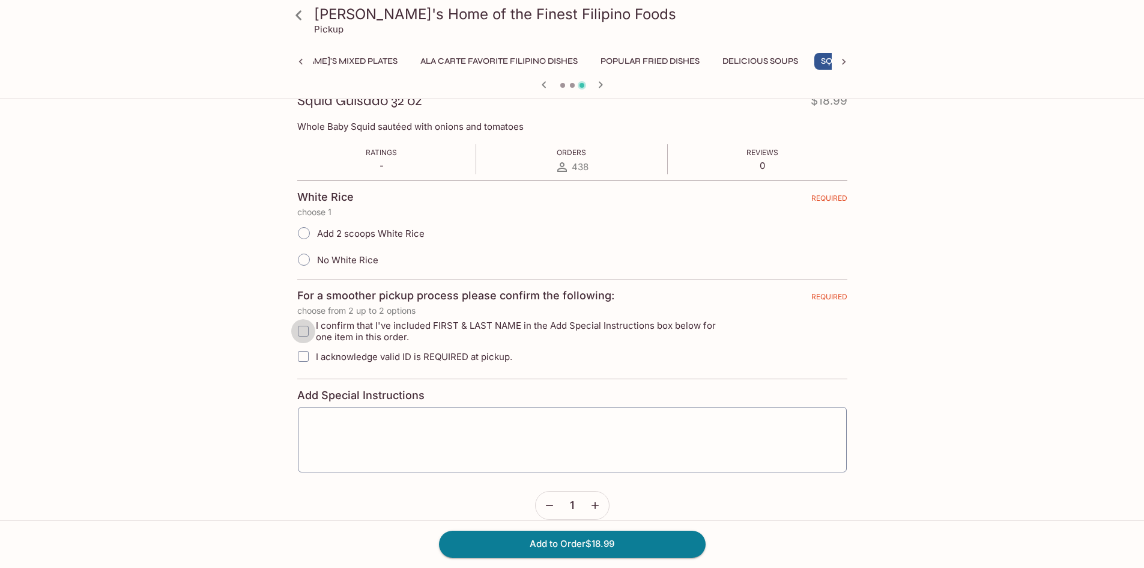
click at [303, 328] on input "I confirm that I've included FIRST & LAST NAME in the Add Special Instructions …" at bounding box center [303, 331] width 24 height 24
checkbox input "true"
click at [302, 353] on input "I acknowledge valid ID is REQUIRED at pickup." at bounding box center [303, 356] width 24 height 24
checkbox input "true"
click at [305, 233] on input "Add 2 scoops White Rice" at bounding box center [303, 232] width 25 height 25
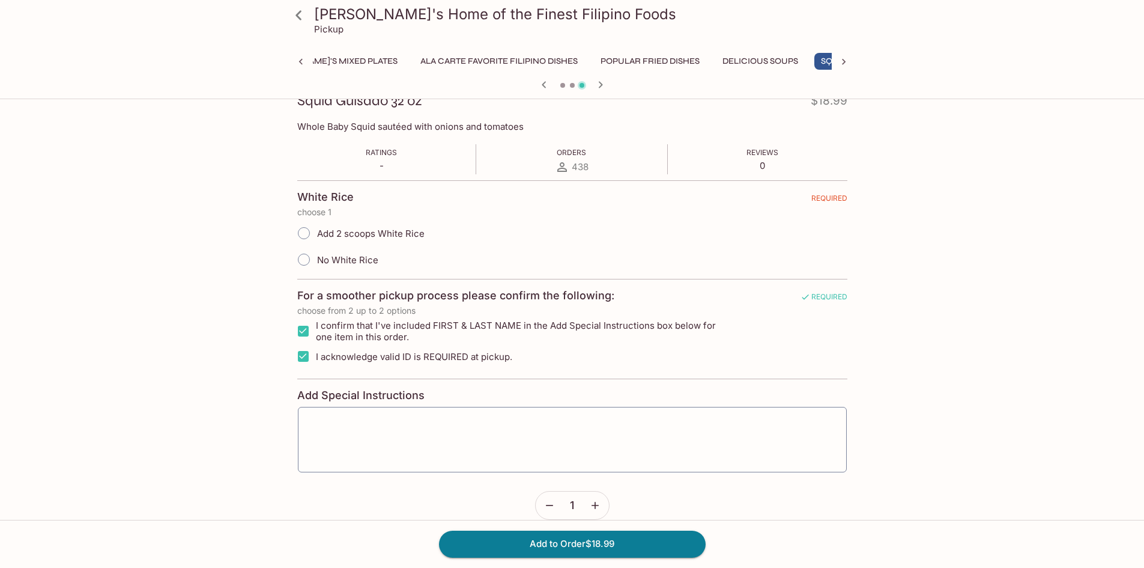
radio input "true"
click at [302, 234] on input "Add 2 scoops White Rice" at bounding box center [303, 232] width 25 height 25
click at [308, 256] on input "No White Rice" at bounding box center [303, 259] width 25 height 25
radio input "true"
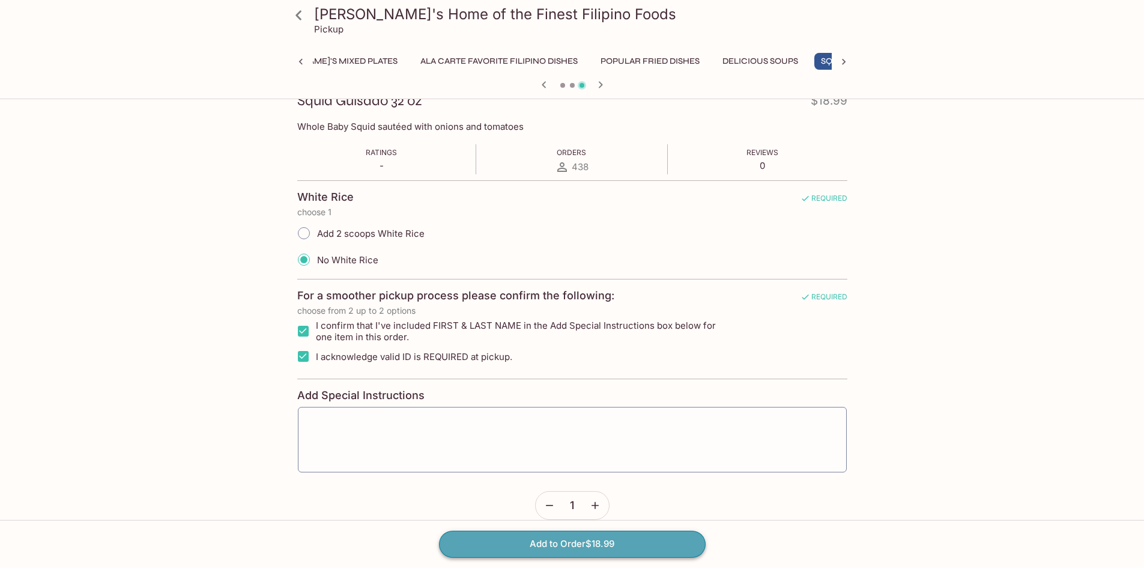
click at [577, 545] on button "Add to Order $18.99" at bounding box center [572, 543] width 267 height 26
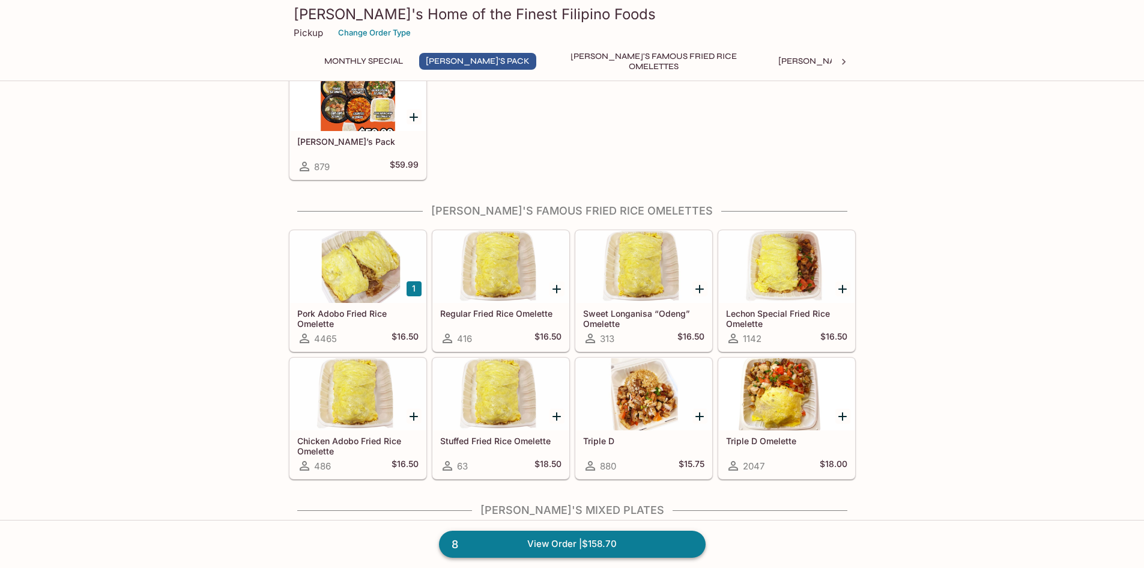
click at [553, 546] on link "8 View Order | $158.70" at bounding box center [572, 543] width 267 height 26
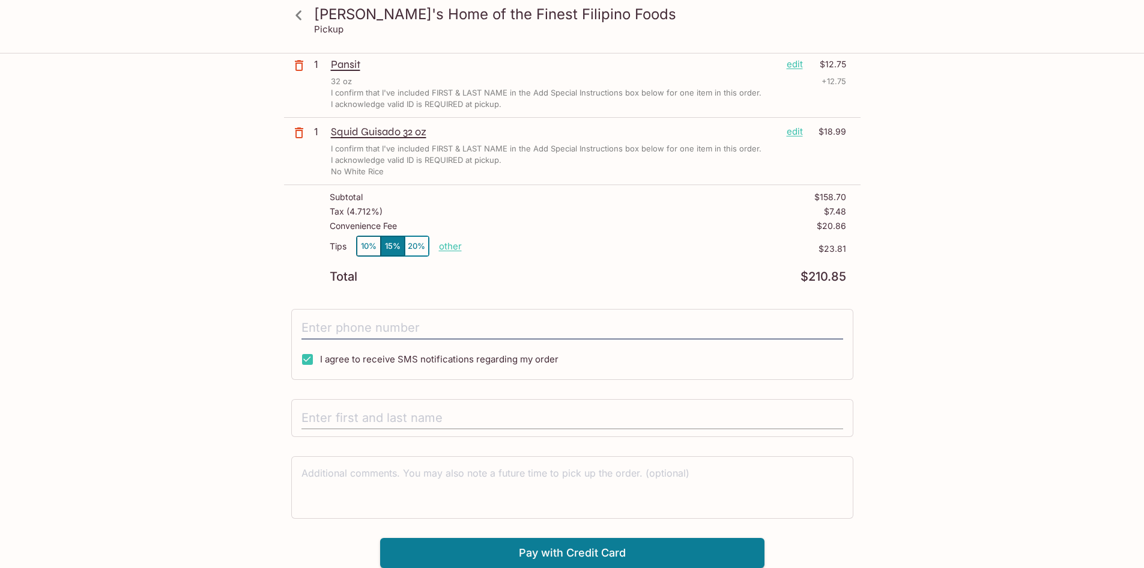
click at [428, 419] on input "text" at bounding box center [573, 418] width 542 height 23
type input "[PERSON_NAME]"
click at [384, 327] on input "tel" at bounding box center [573, 328] width 542 height 23
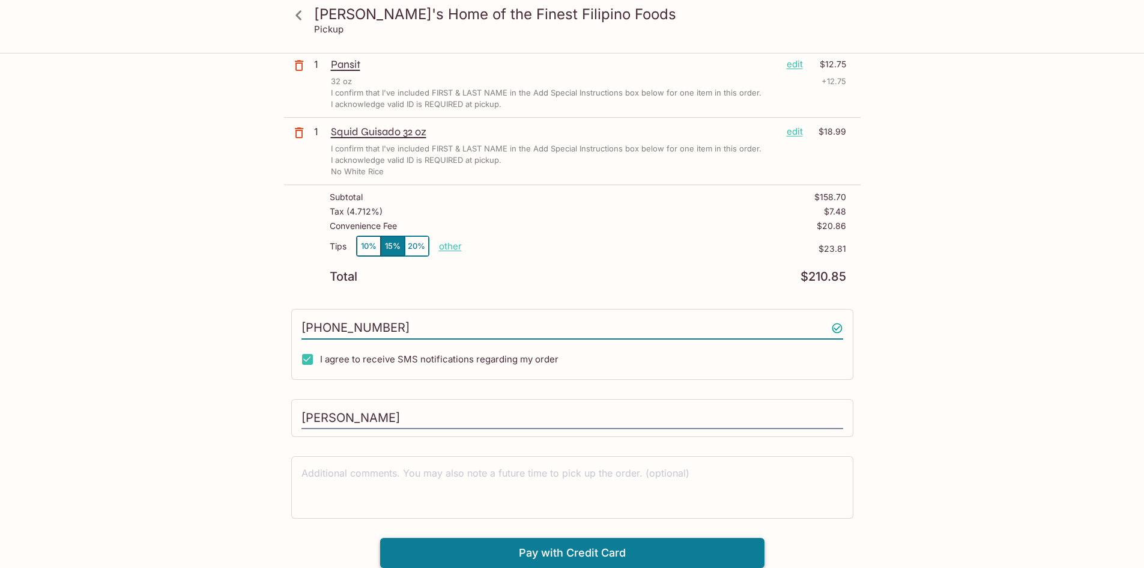
type input "[PHONE_NUMBER]"
click at [592, 553] on button "Pay with Credit Card" at bounding box center [572, 553] width 384 height 30
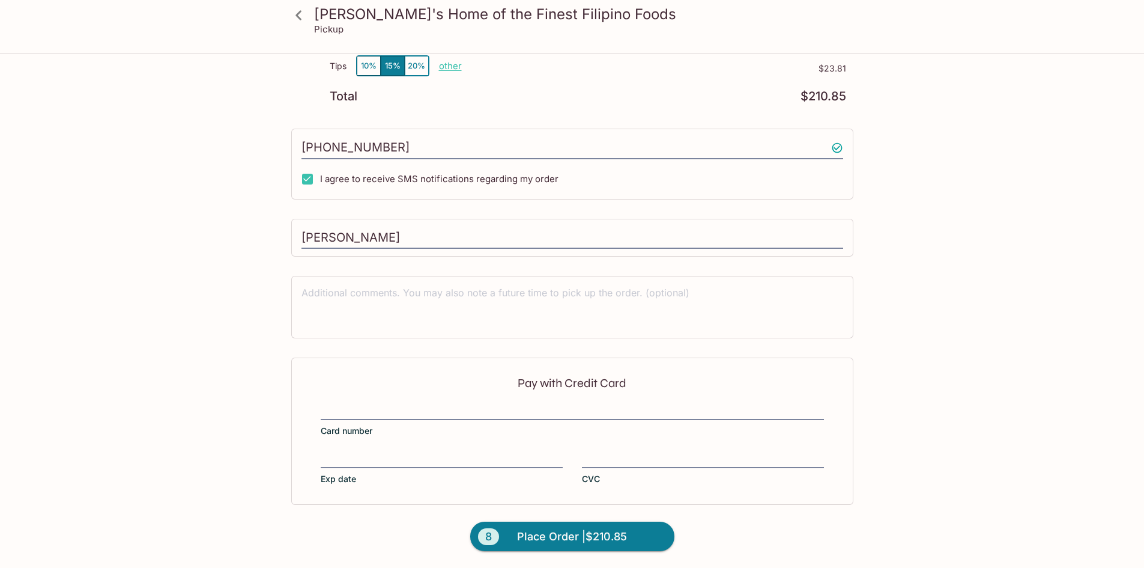
click at [441, 64] on p "other" at bounding box center [450, 65] width 23 height 11
drag, startPoint x: 538, startPoint y: 71, endPoint x: 511, endPoint y: 70, distance: 27.0
click at [511, 70] on input "23.81" at bounding box center [520, 65] width 38 height 13
type input "0.00"
click at [469, 393] on div "Pay with Credit Card Card number Exp date CVC" at bounding box center [572, 430] width 562 height 147
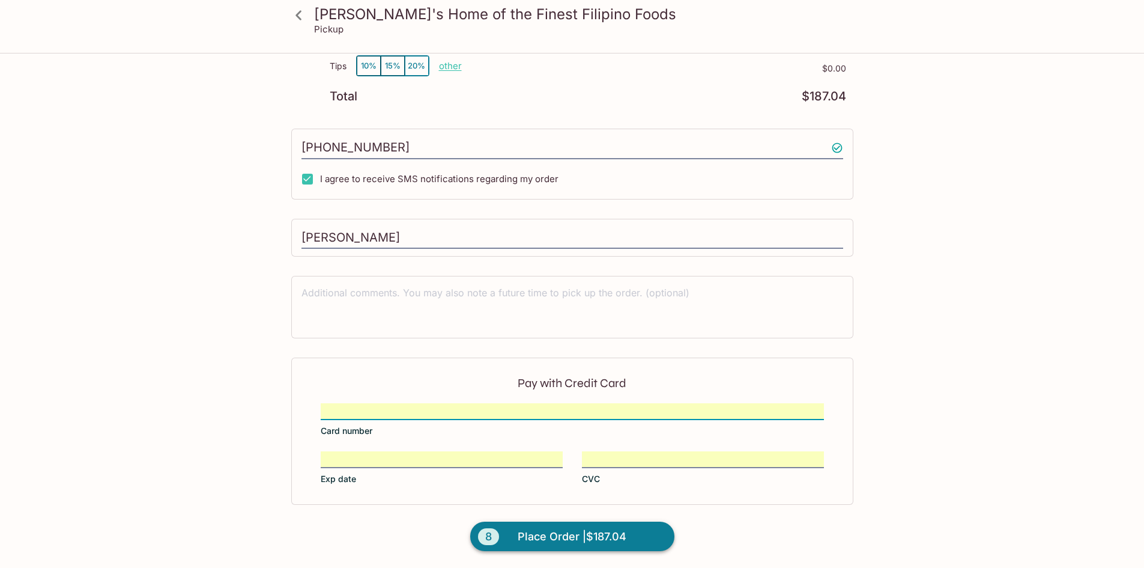
click at [551, 538] on span "Place Order | $187.04" at bounding box center [572, 536] width 109 height 19
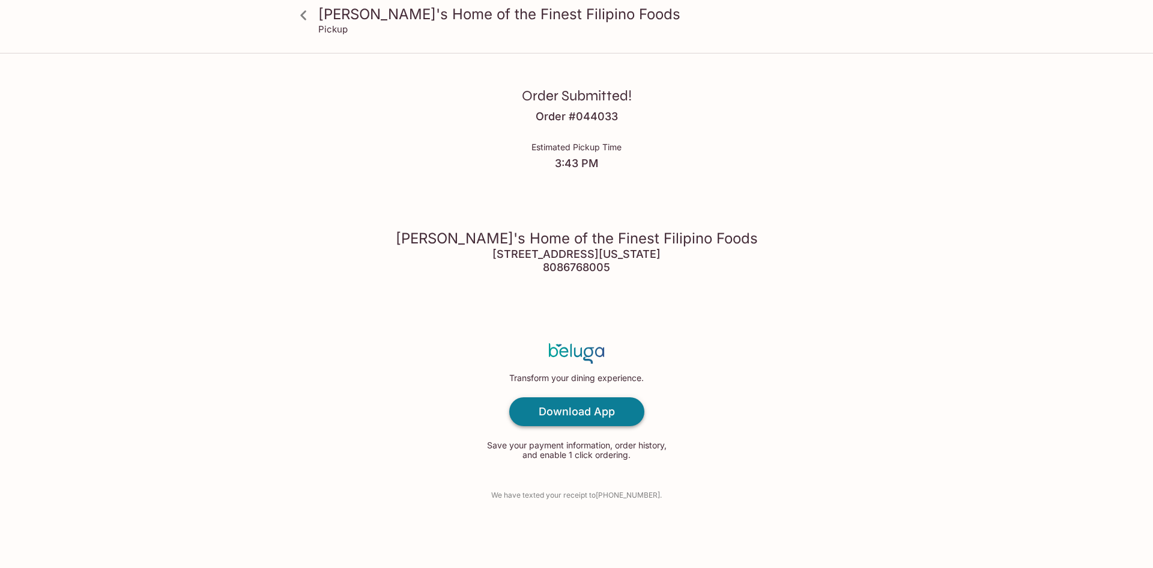
click at [606, 419] on link "Download App" at bounding box center [576, 411] width 135 height 29
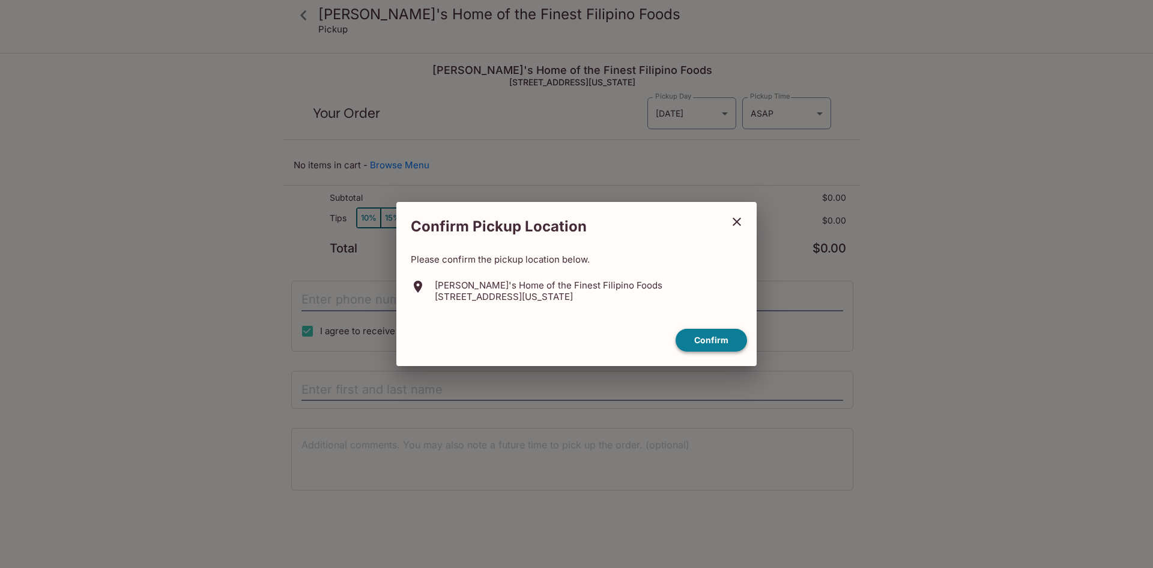
click at [730, 346] on button "Confirm" at bounding box center [711, 340] width 71 height 23
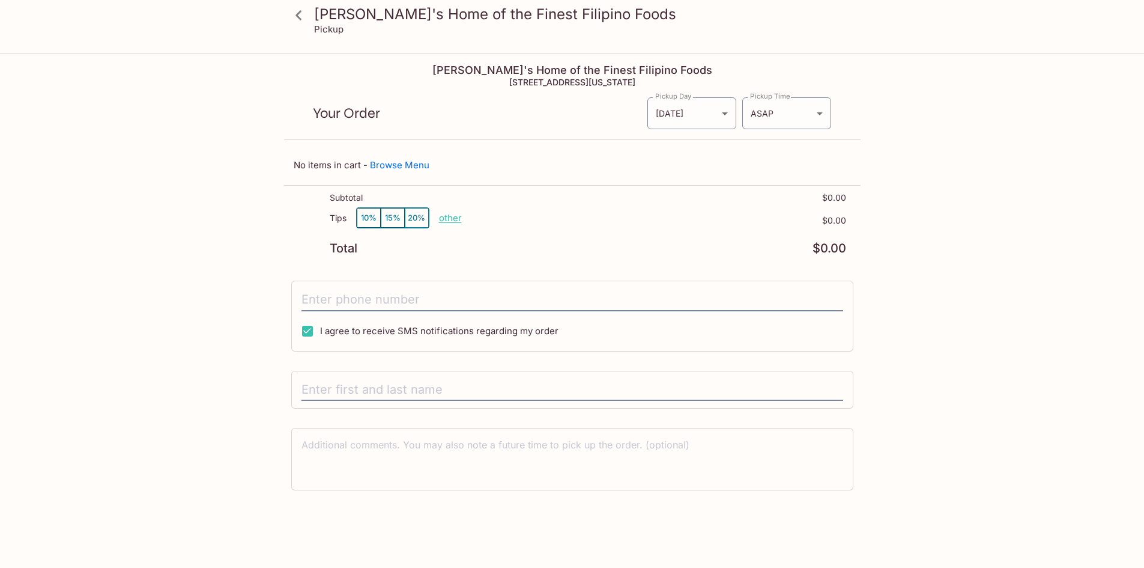
click at [294, 13] on icon at bounding box center [298, 15] width 21 height 21
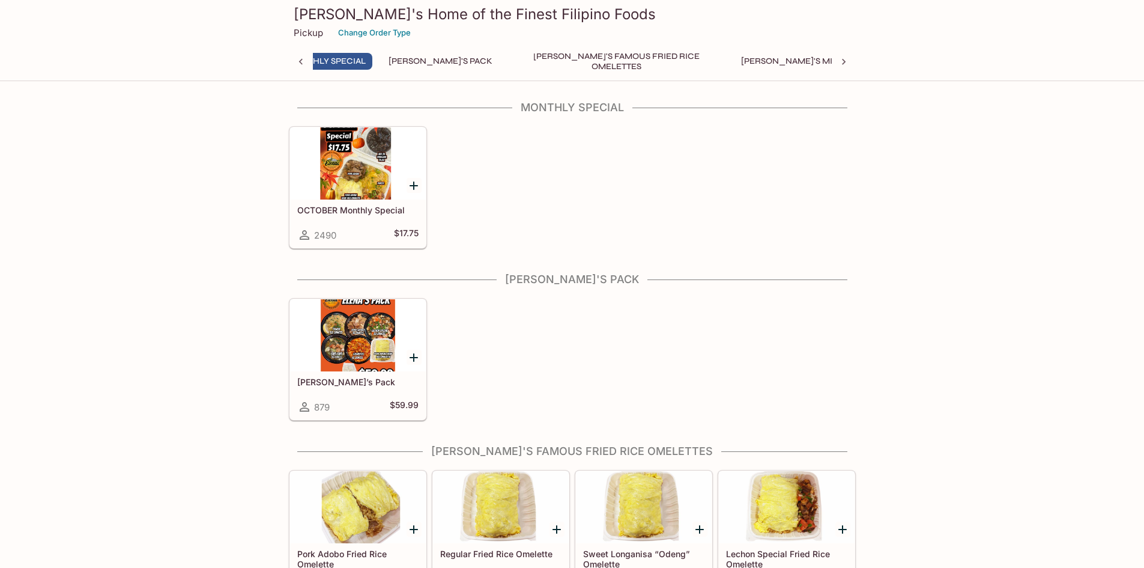
scroll to position [0, 5]
click at [381, 35] on button "Change Order Type" at bounding box center [374, 32] width 83 height 19
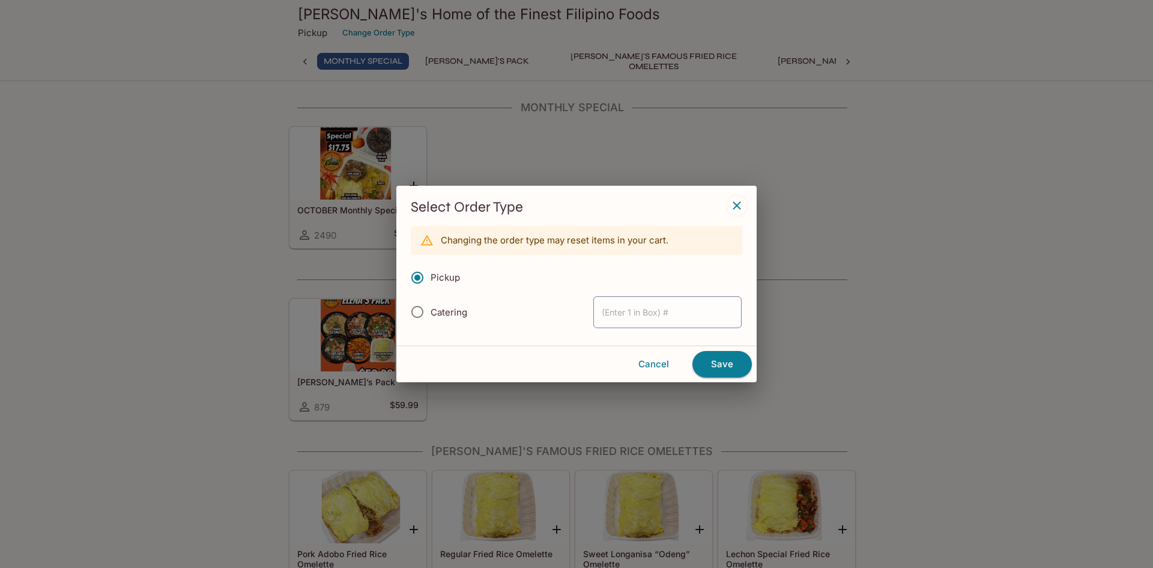
click at [736, 208] on icon "button" at bounding box center [737, 205] width 14 height 14
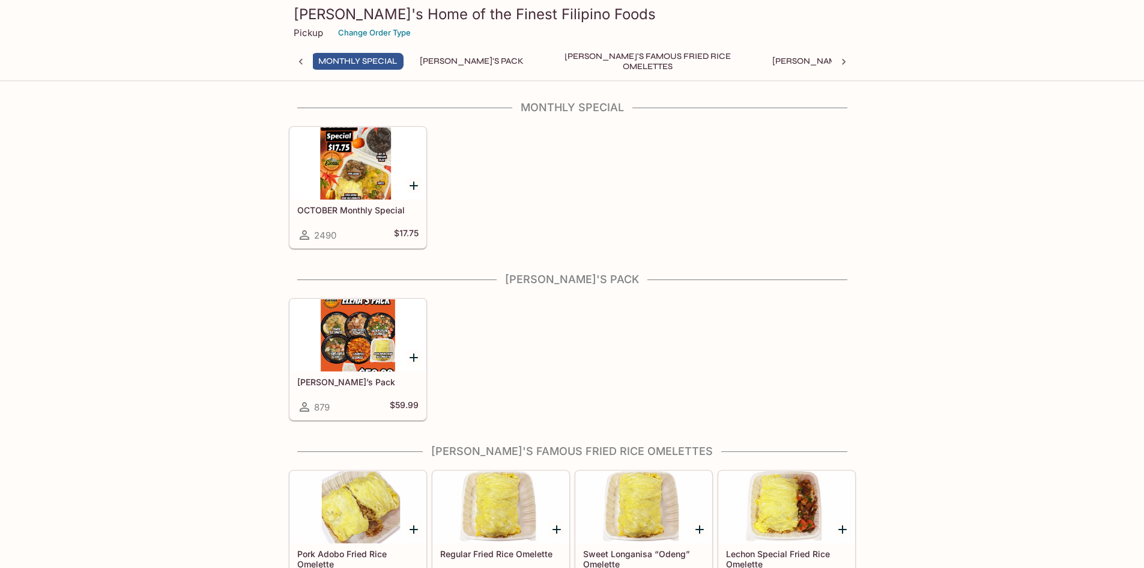
scroll to position [0, 0]
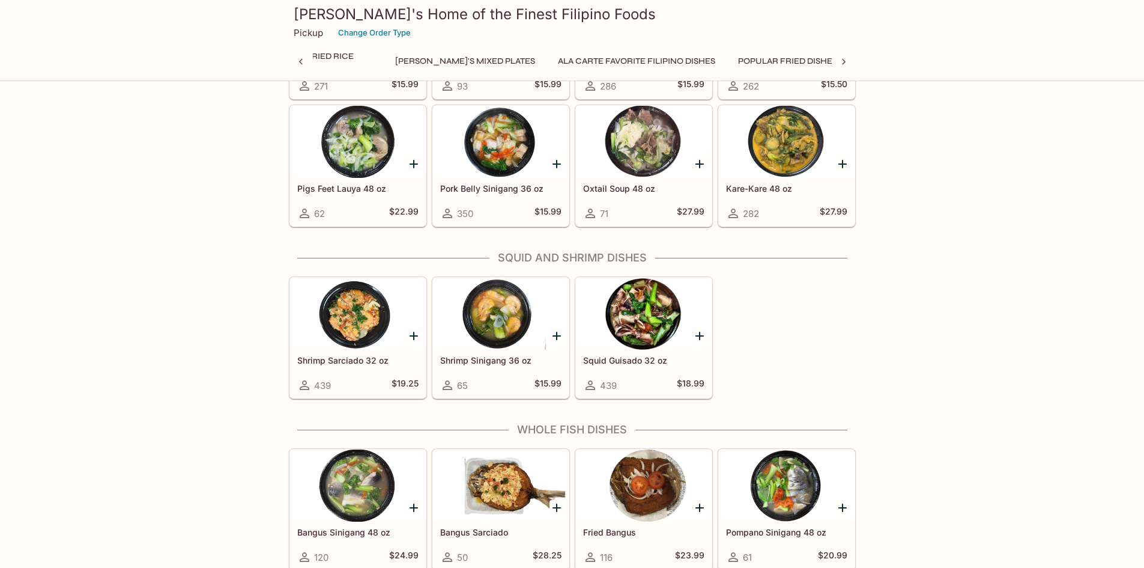
click at [385, 324] on div at bounding box center [358, 314] width 136 height 72
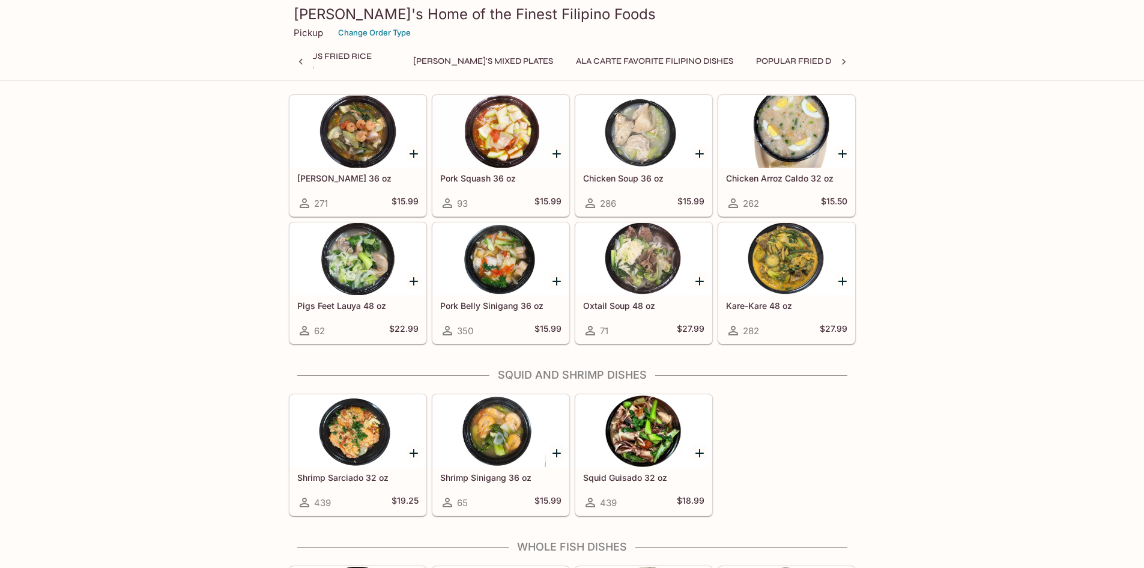
scroll to position [0, 383]
click at [370, 436] on div at bounding box center [358, 431] width 136 height 72
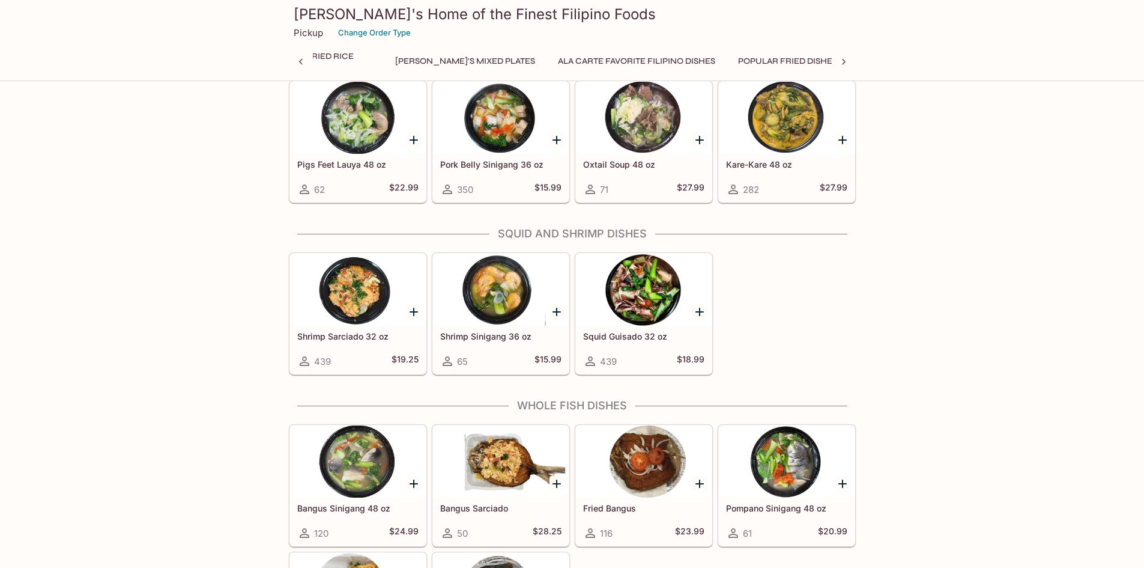
scroll to position [1565, 0]
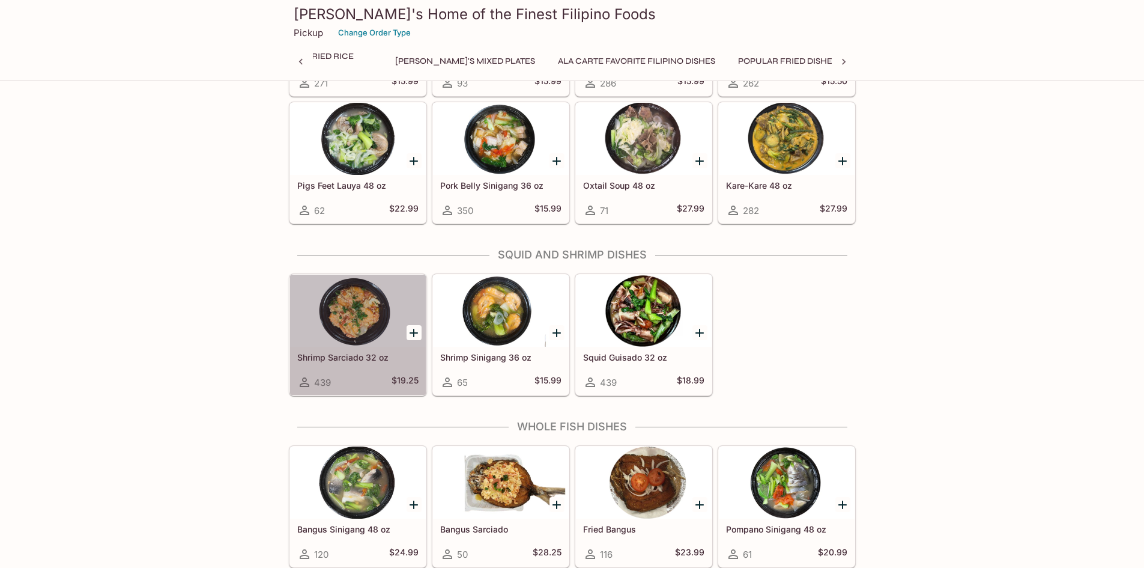
click at [365, 318] on div at bounding box center [358, 311] width 136 height 72
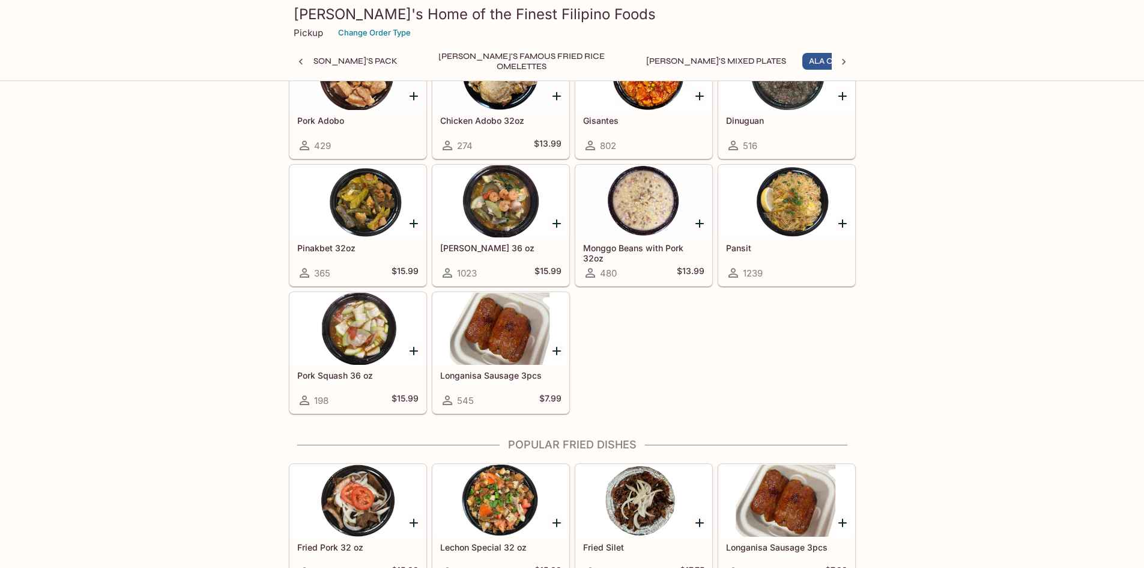
scroll to position [0, 161]
click at [797, 223] on div at bounding box center [787, 201] width 136 height 72
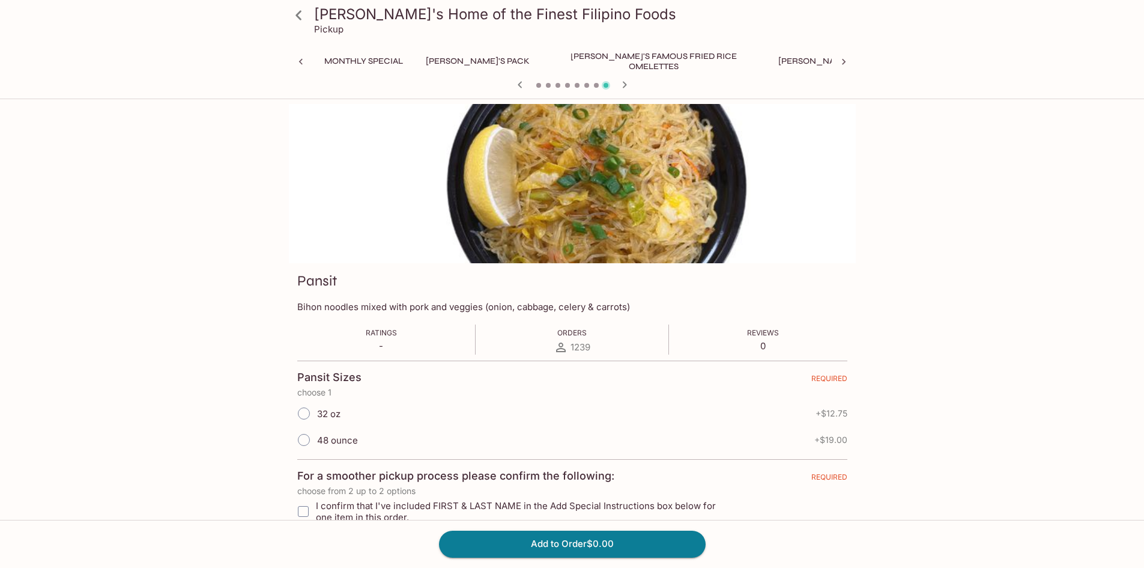
scroll to position [0, 161]
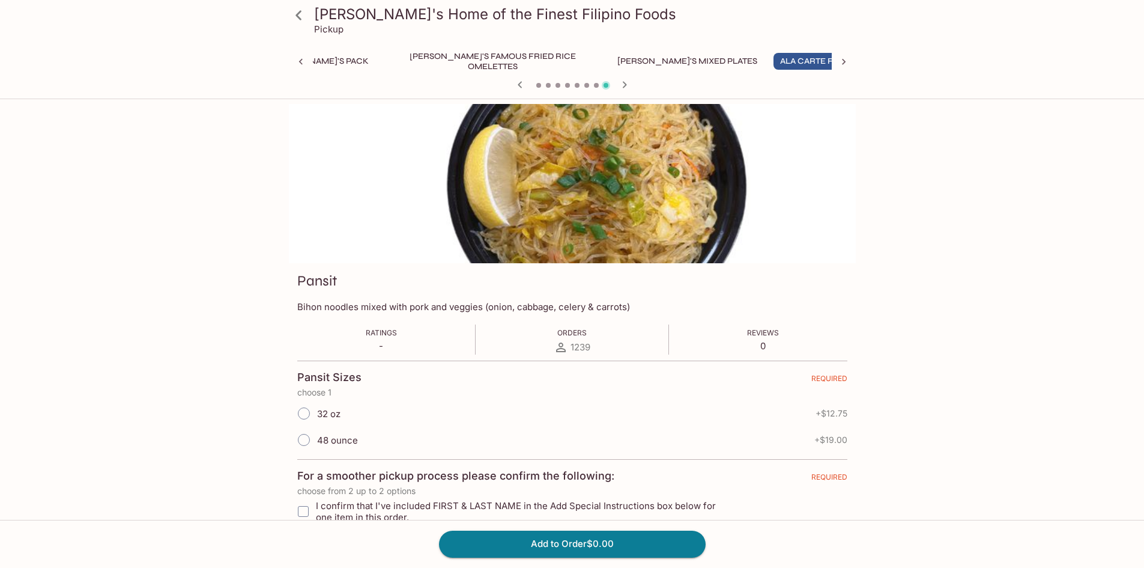
click at [306, 416] on input "32 oz" at bounding box center [303, 413] width 25 height 25
radio input "true"
click at [305, 510] on input "I confirm that I've included FIRST & LAST NAME in the Add Special Instructions …" at bounding box center [303, 511] width 24 height 24
checkbox input "true"
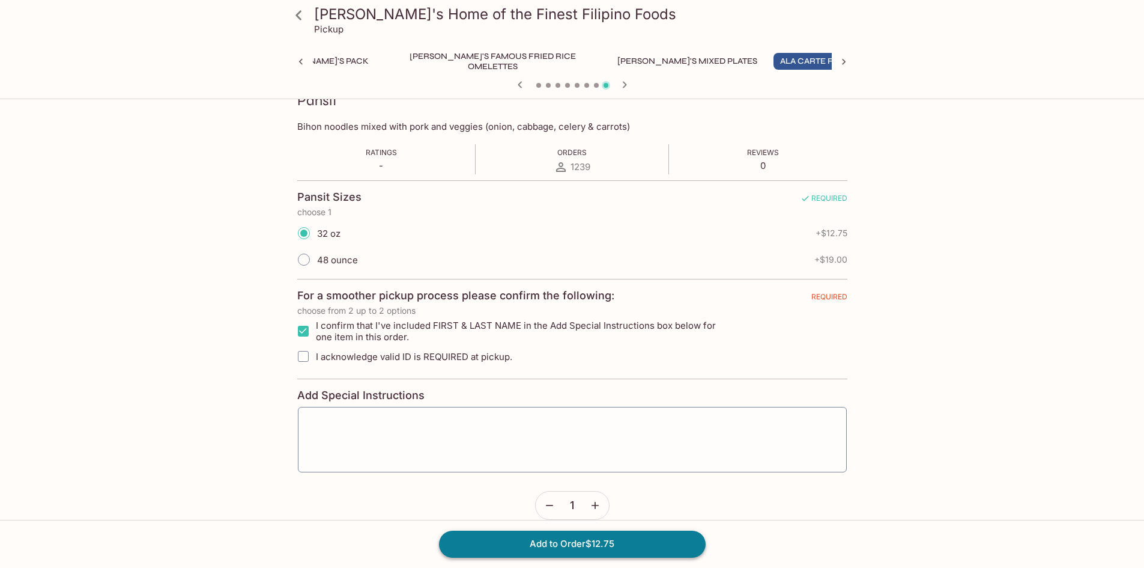
click at [562, 549] on button "Add to Order $12.75" at bounding box center [572, 543] width 267 height 26
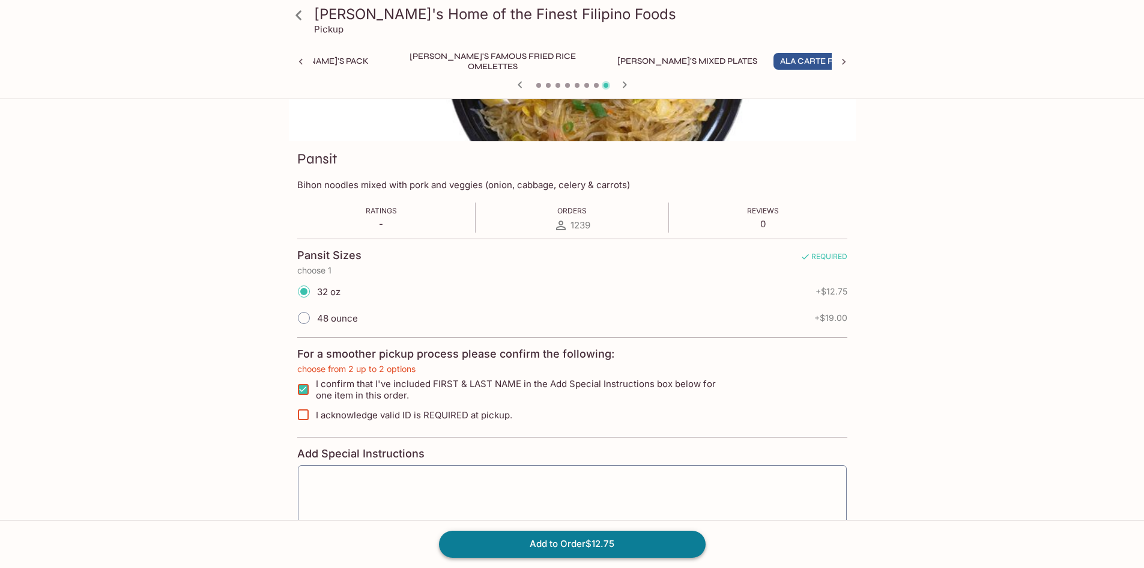
scroll to position [120, 0]
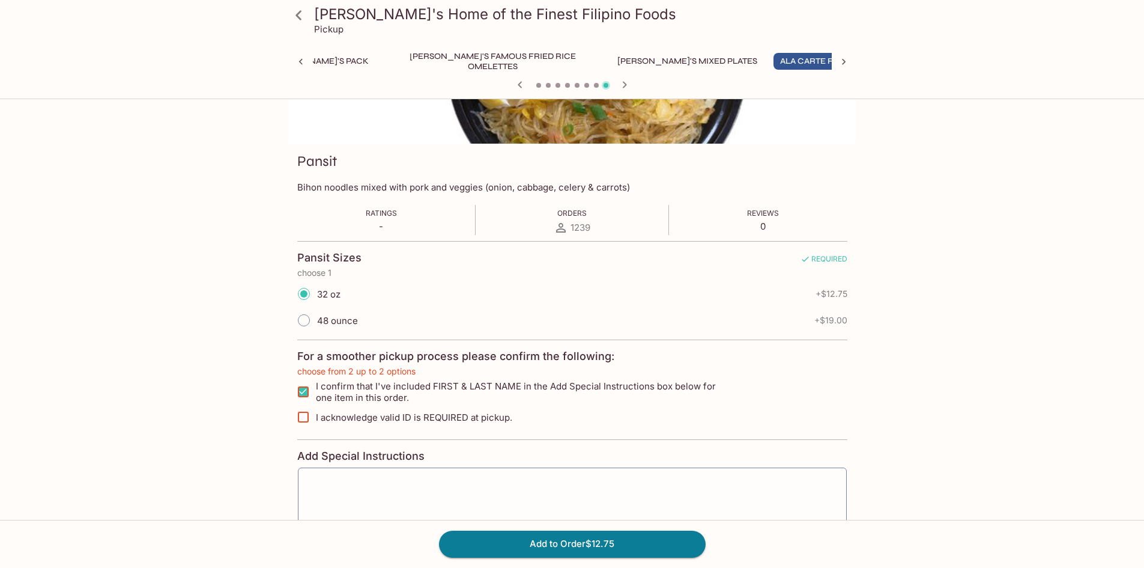
click at [300, 416] on input "I acknowledge valid ID is REQUIRED at pickup." at bounding box center [303, 417] width 24 height 24
checkbox input "true"
click at [573, 545] on button "Add to Order $12.75" at bounding box center [572, 543] width 267 height 26
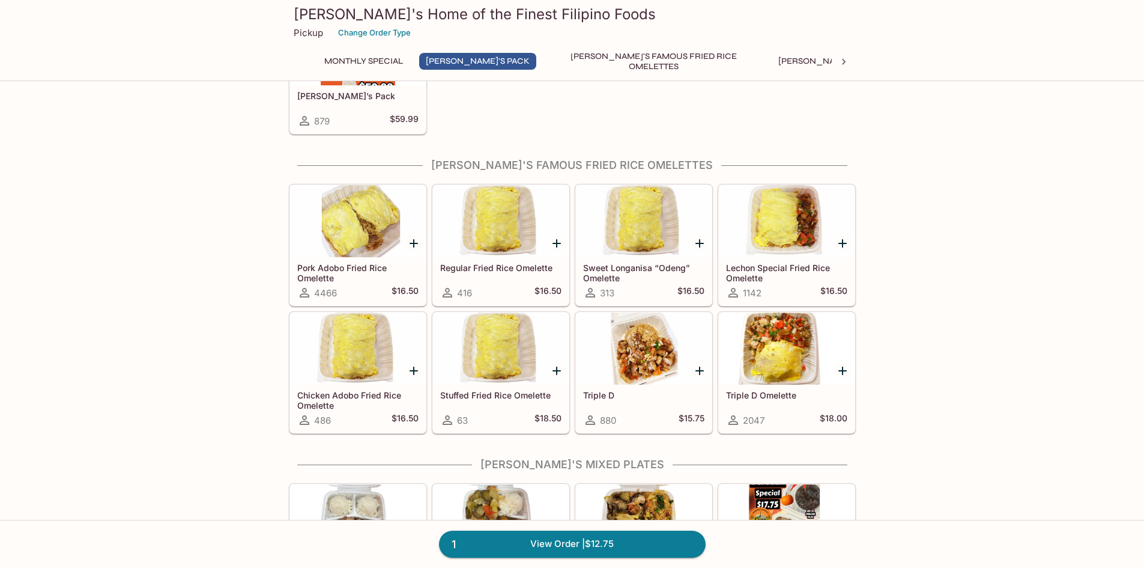
scroll to position [300, 0]
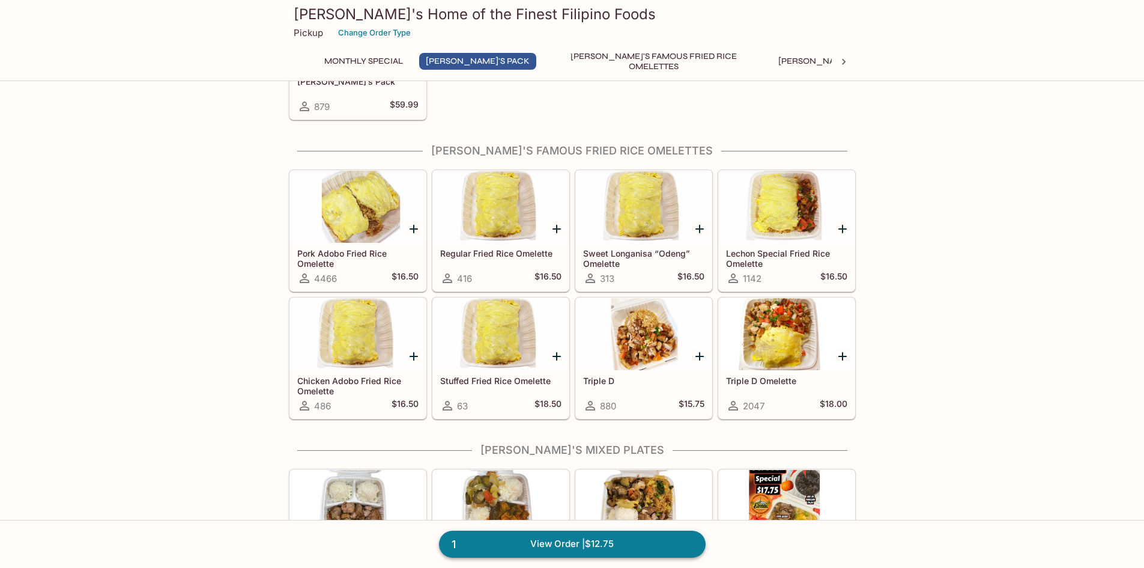
click at [549, 542] on link "1 View Order | $12.75" at bounding box center [572, 543] width 267 height 26
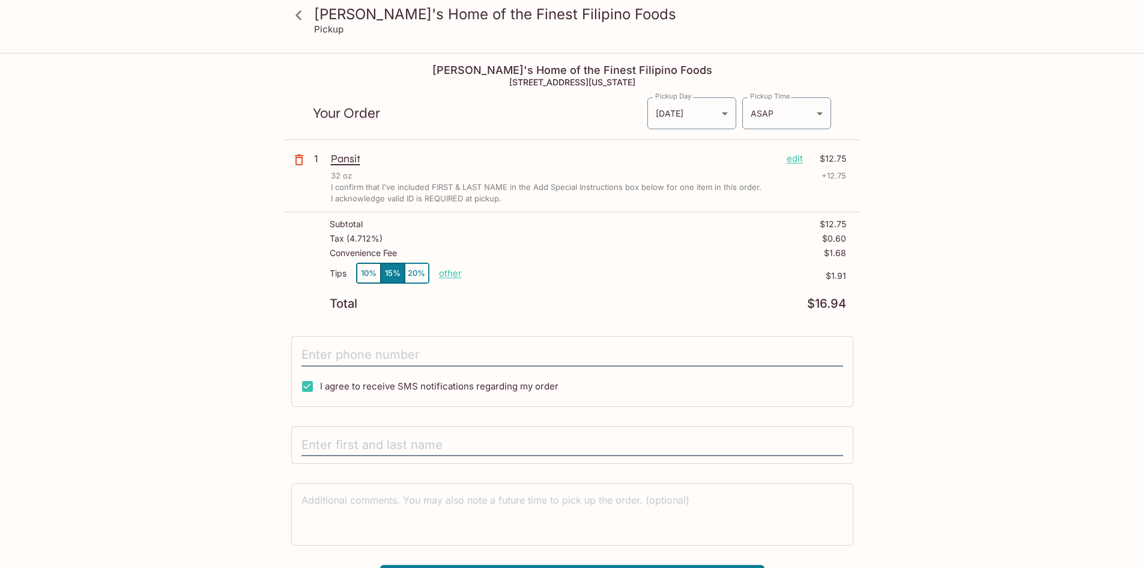
click at [450, 272] on p "other" at bounding box center [450, 272] width 23 height 11
click at [375, 348] on input "tel" at bounding box center [573, 355] width 542 height 23
type input "[PHONE_NUMBER]"
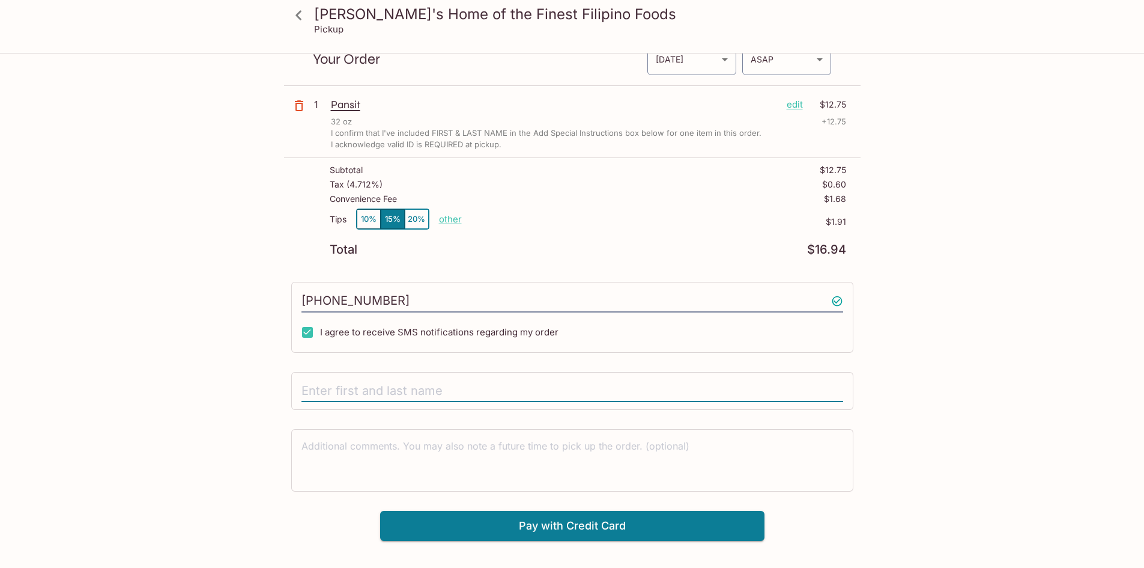
click at [413, 395] on input "text" at bounding box center [573, 391] width 542 height 23
type input "Josie Edayan"
click at [363, 223] on button "10%" at bounding box center [369, 219] width 24 height 20
click at [560, 528] on button "Pay with Credit Card" at bounding box center [572, 526] width 384 height 30
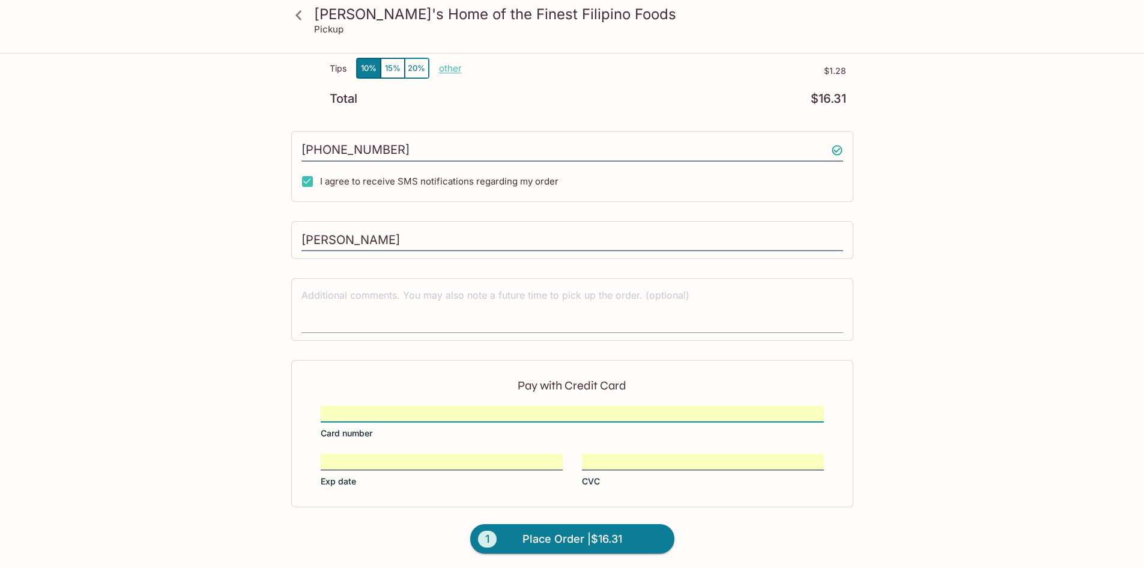
scroll to position [207, 0]
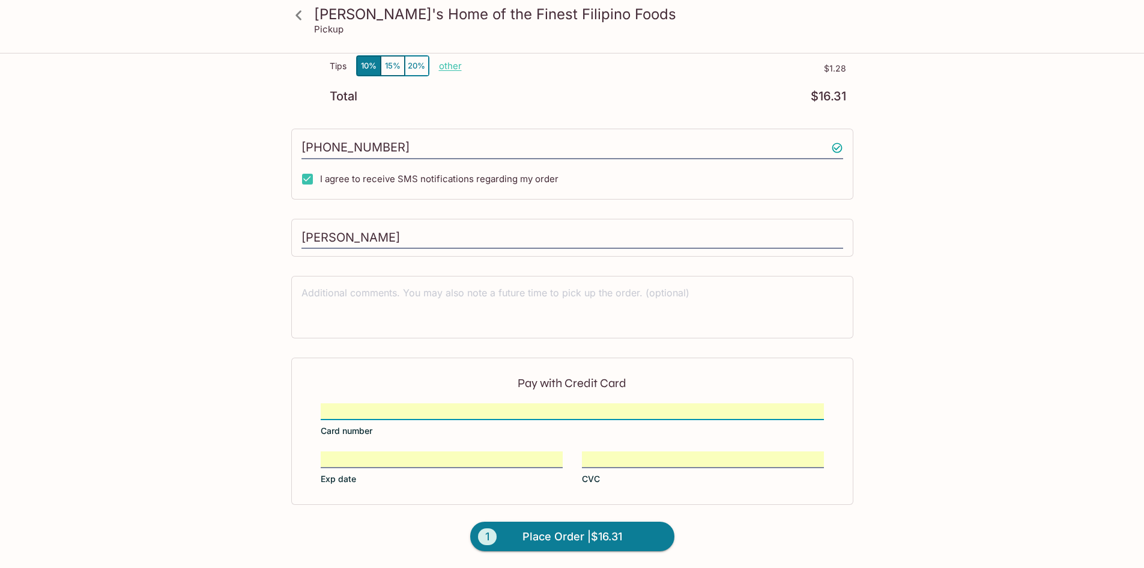
click at [569, 537] on span "Place Order | $16.31" at bounding box center [573, 536] width 100 height 19
